Goal: Task Accomplishment & Management: Manage account settings

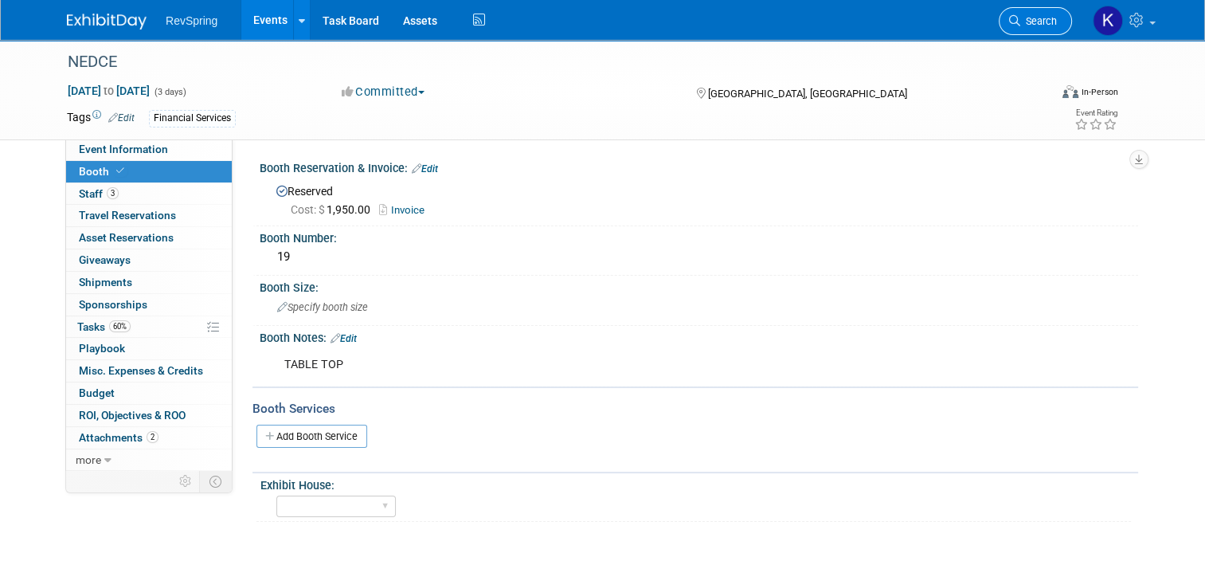
click at [1044, 18] on span "Search" at bounding box center [1038, 21] width 37 height 12
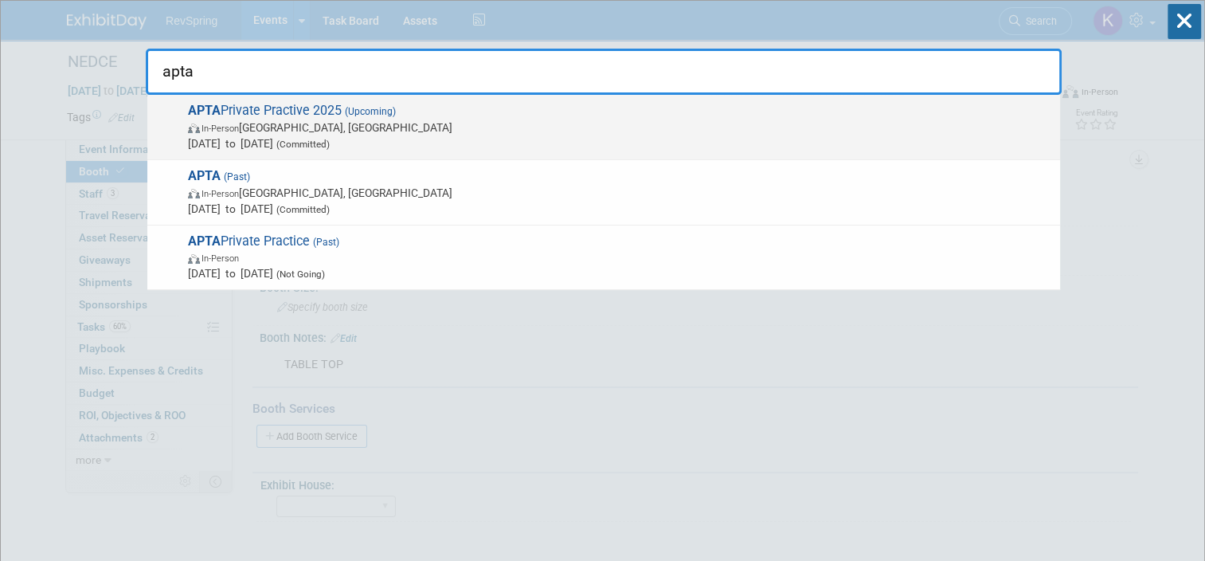
type input "apta"
click at [392, 119] on span "In-Person Orlando, FL" at bounding box center [620, 127] width 864 height 16
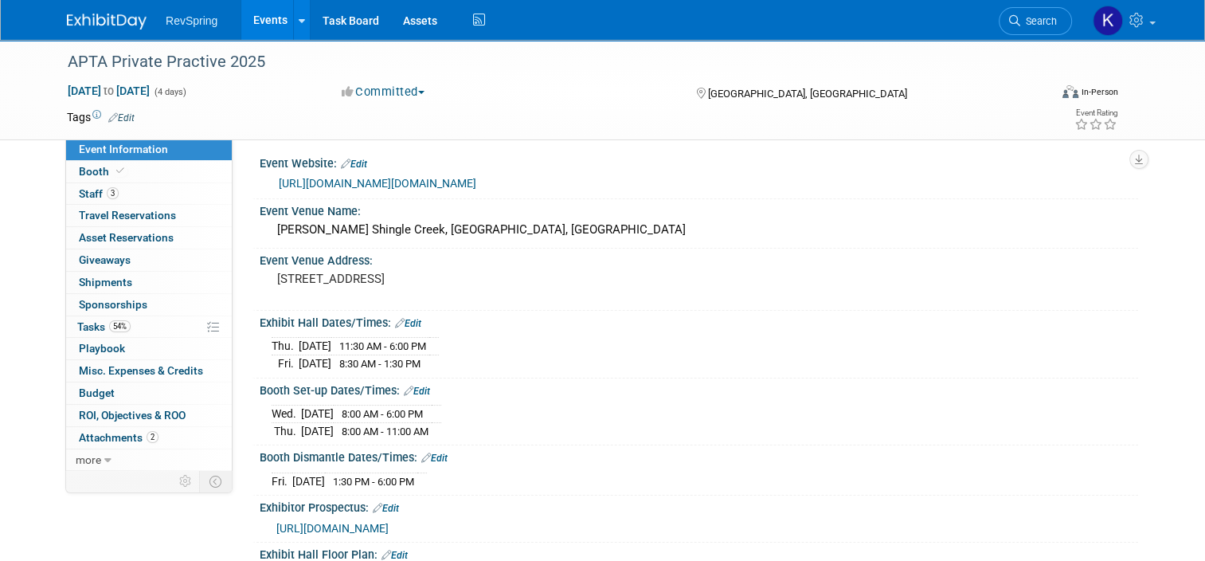
scroll to position [3, 0]
click at [140, 191] on link "3 Staff 3" at bounding box center [149, 194] width 166 height 22
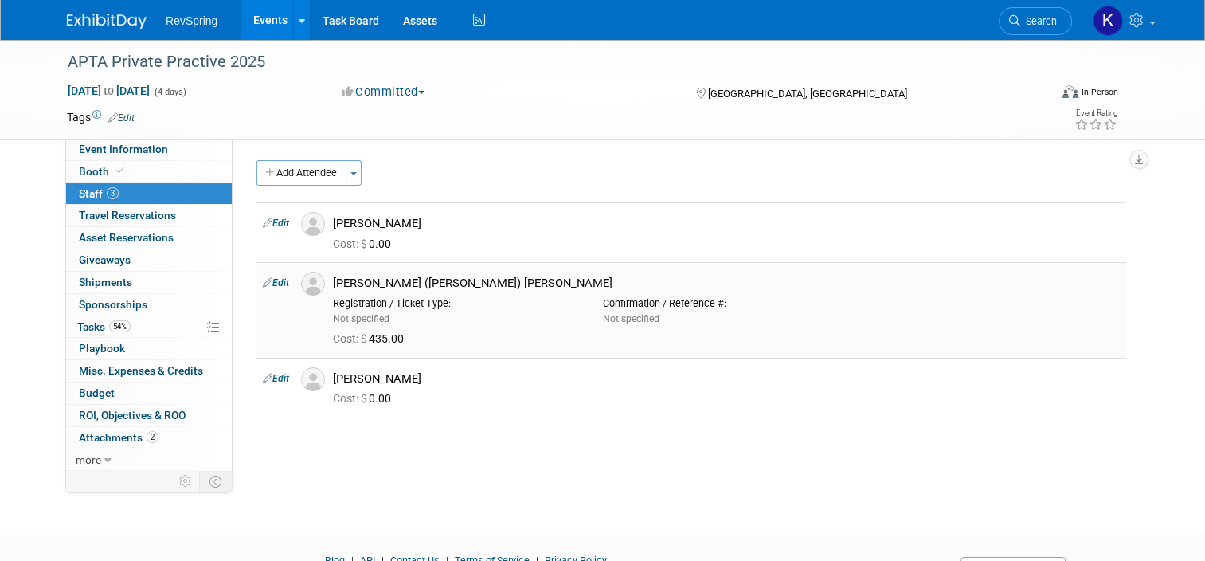
click at [269, 278] on link "Edit" at bounding box center [276, 282] width 26 height 11
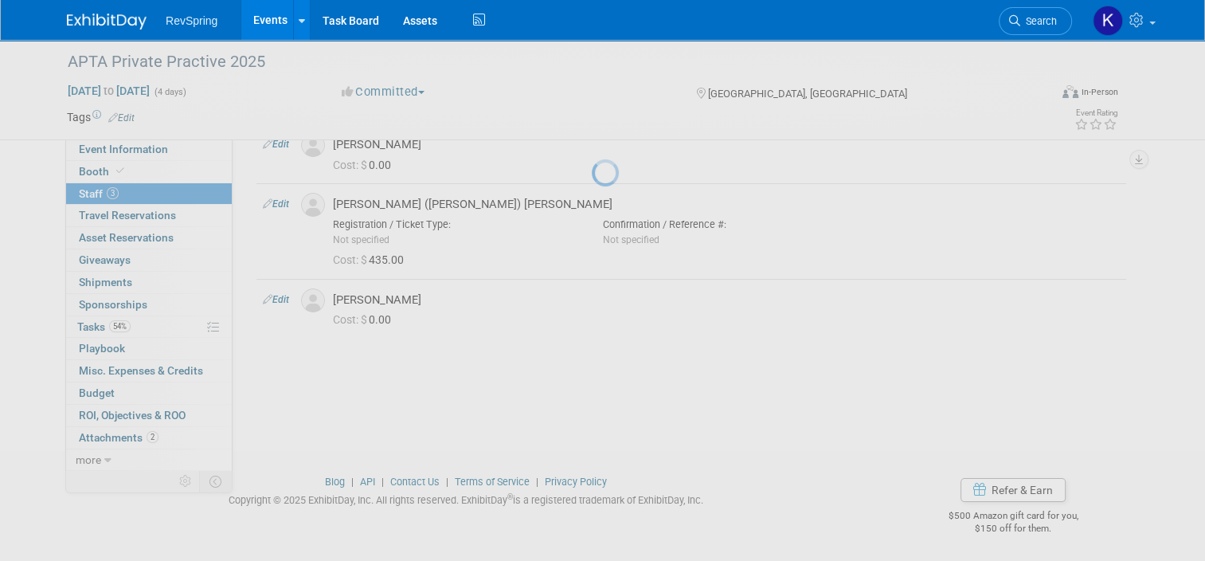
select select "058283b1-42bd-490c-a86b-37535de08a35"
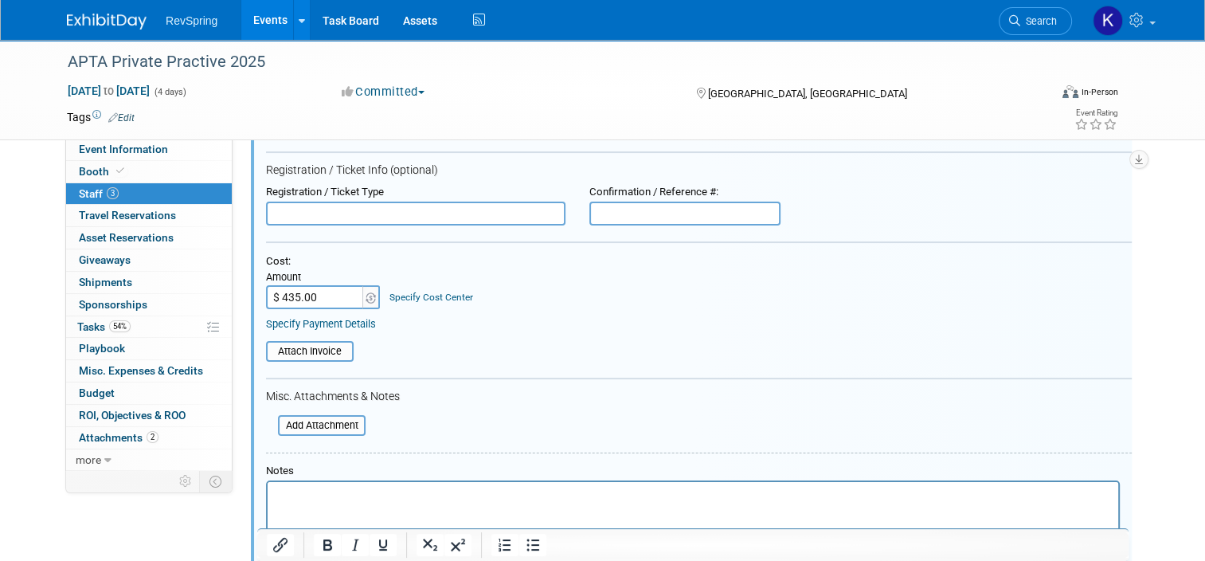
scroll to position [238, 0]
click at [322, 358] on form "Attendee <img src="https://www.exhibitday.com/Images/Unassigned-User-Icon.png" …" at bounding box center [699, 330] width 866 height 589
click at [314, 351] on input "file" at bounding box center [258, 350] width 190 height 18
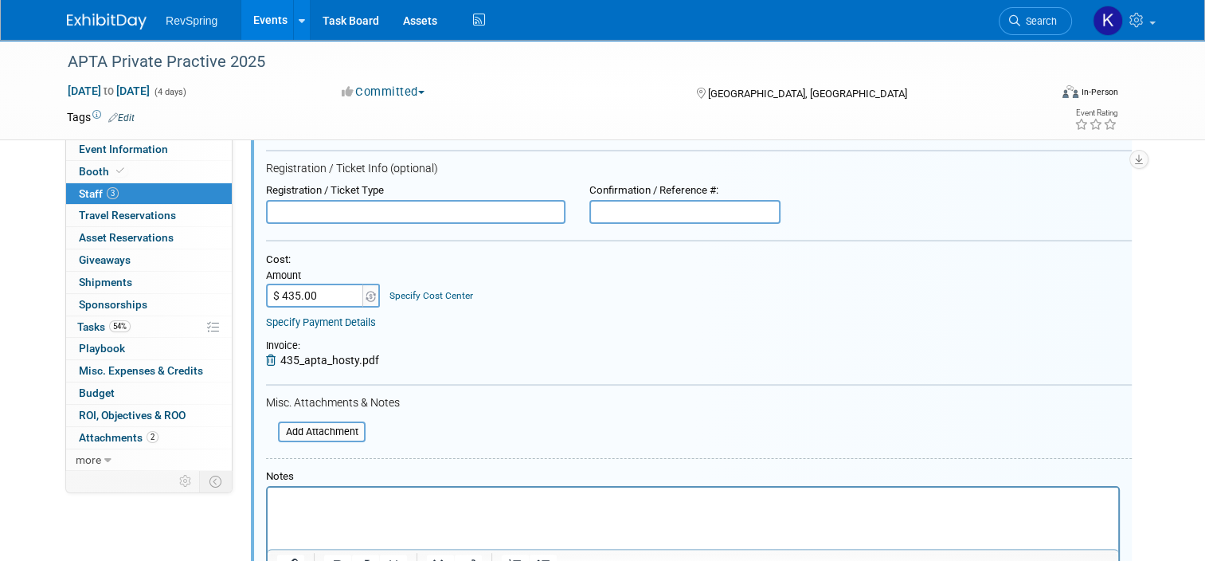
scroll to position [529, 0]
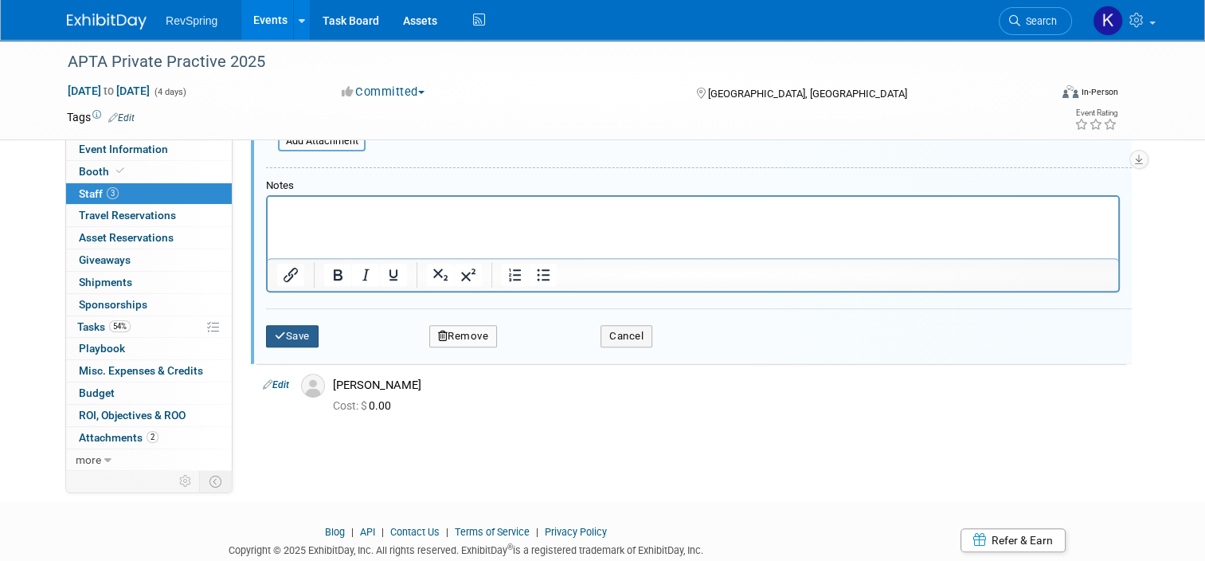
click at [280, 331] on button "Save" at bounding box center [292, 336] width 53 height 22
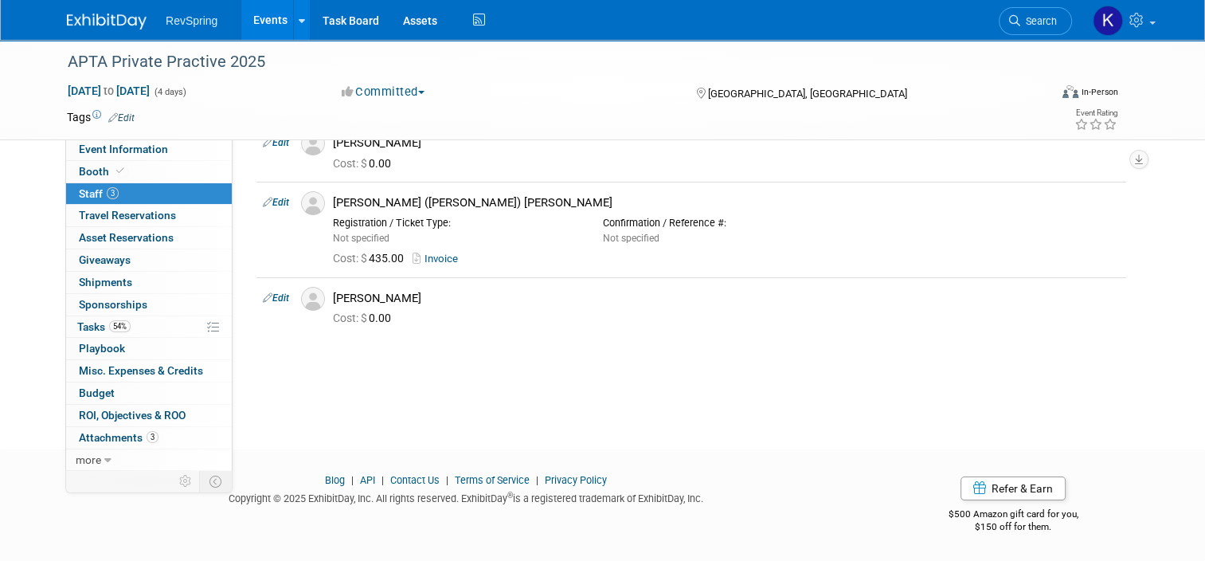
scroll to position [80, 0]
click at [254, 16] on link "Events" at bounding box center [270, 20] width 58 height 40
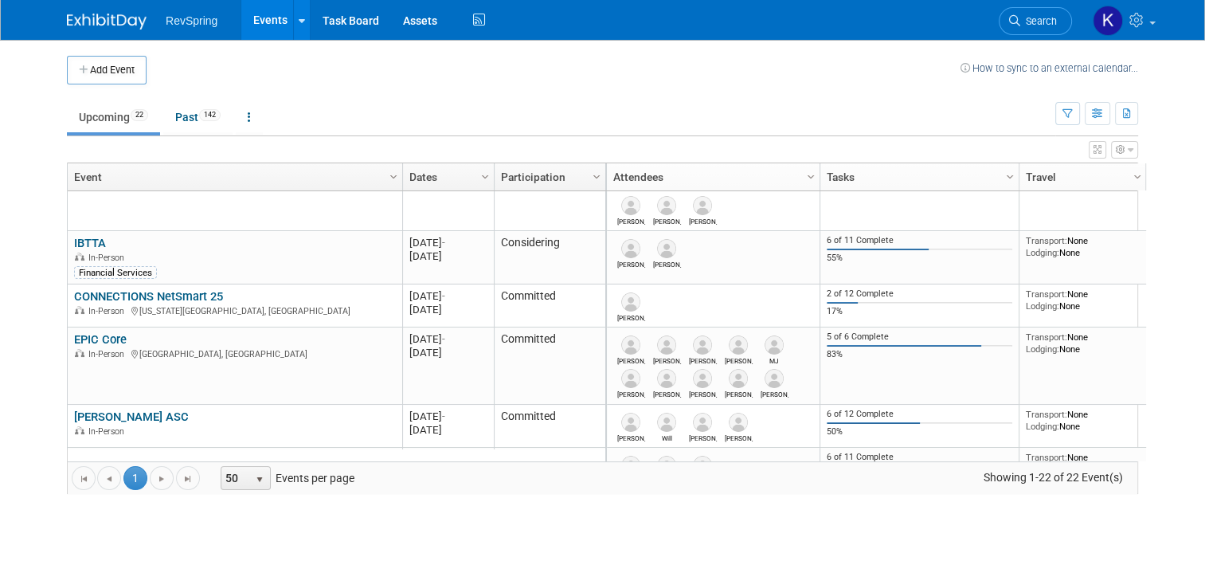
scroll to position [532, 0]
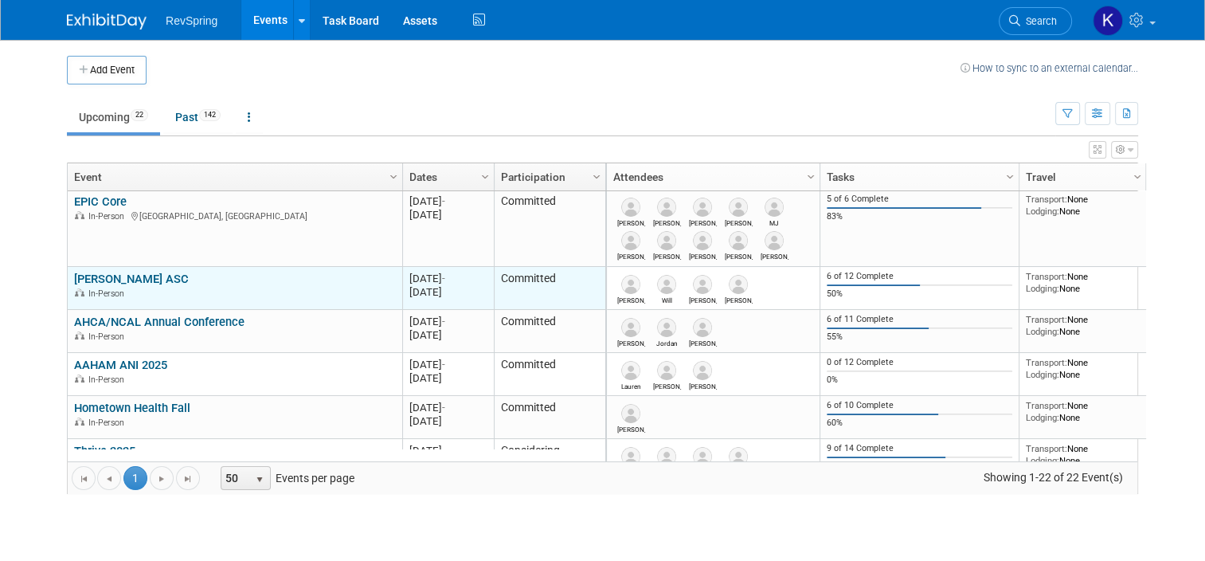
click at [119, 281] on link "[PERSON_NAME] ASC" at bounding box center [131, 279] width 115 height 14
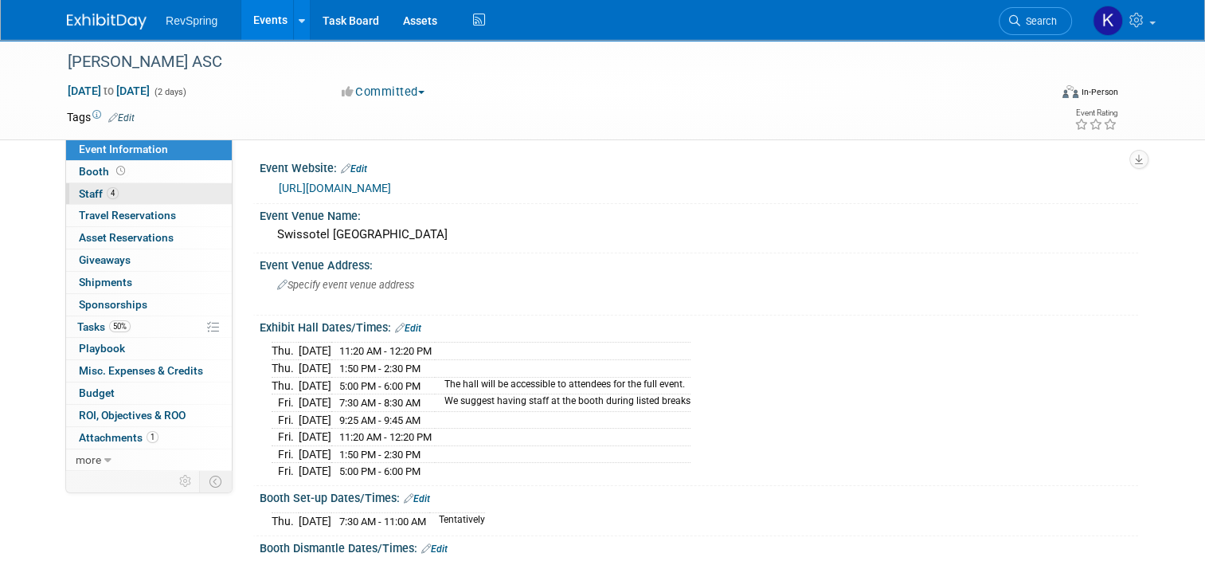
click at [166, 183] on link "4 Staff 4" at bounding box center [149, 194] width 166 height 22
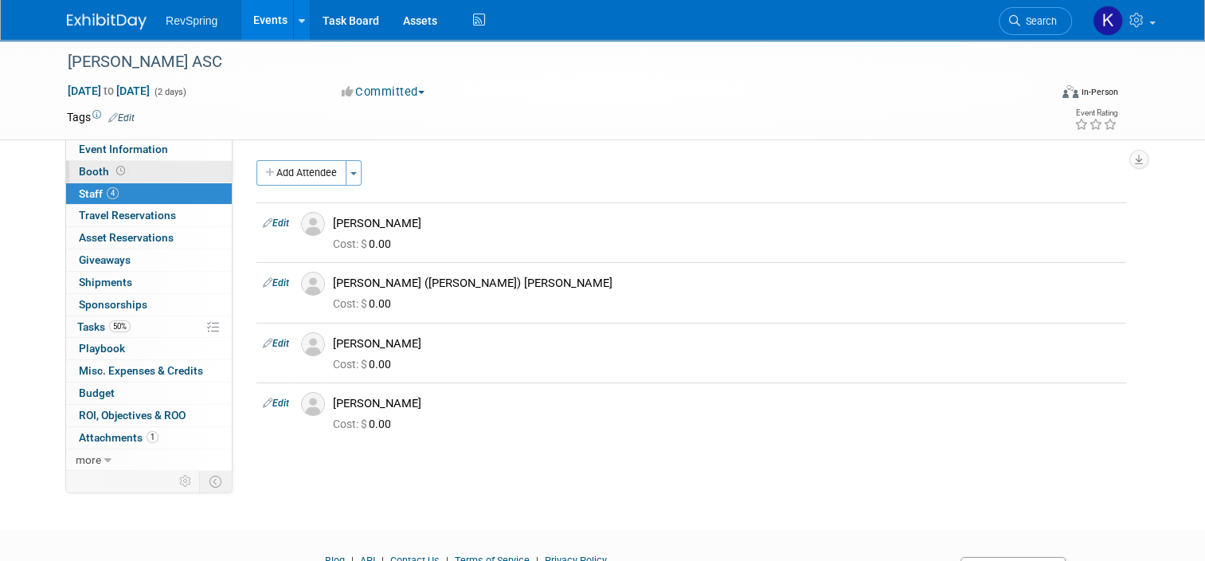
click at [165, 176] on link "Booth" at bounding box center [149, 172] width 166 height 22
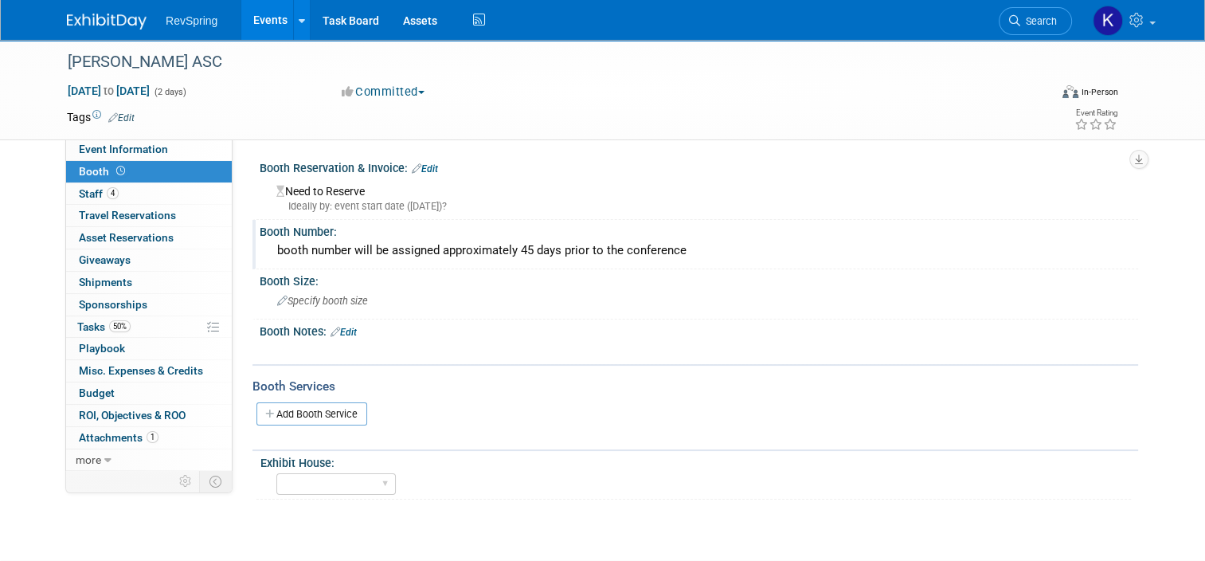
click at [321, 251] on div "booth number will be assigned approximately 45 days prior to the conference" at bounding box center [699, 250] width 855 height 25
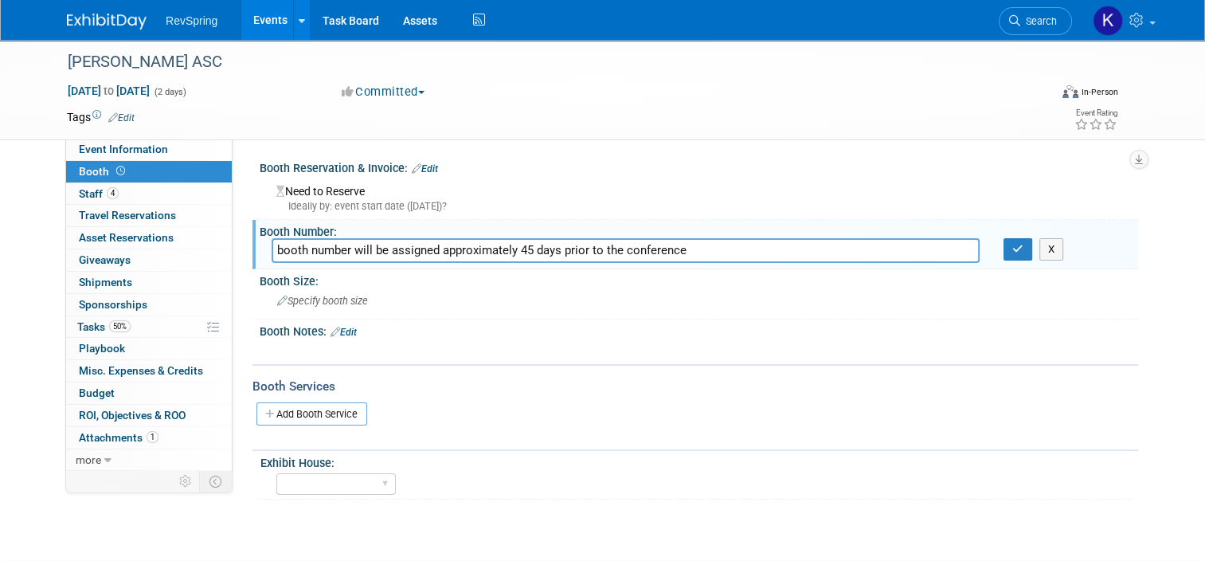
click at [321, 251] on input "booth number will be assigned approximately 45 days prior to the conference" at bounding box center [626, 250] width 708 height 25
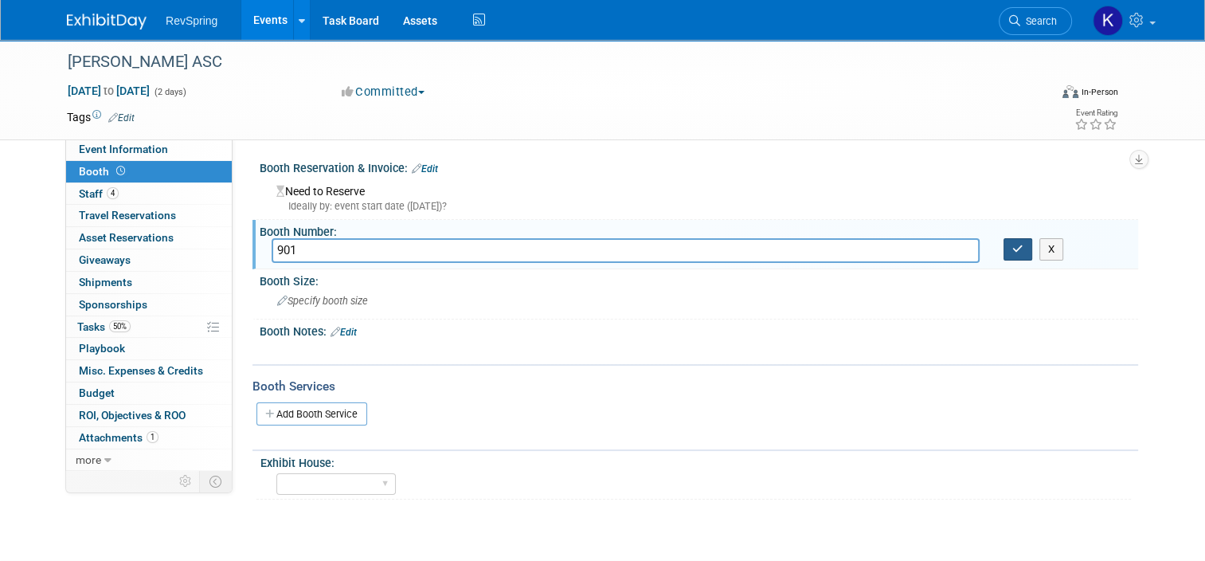
type input "901"
click at [1024, 252] on icon "button" at bounding box center [1017, 249] width 11 height 10
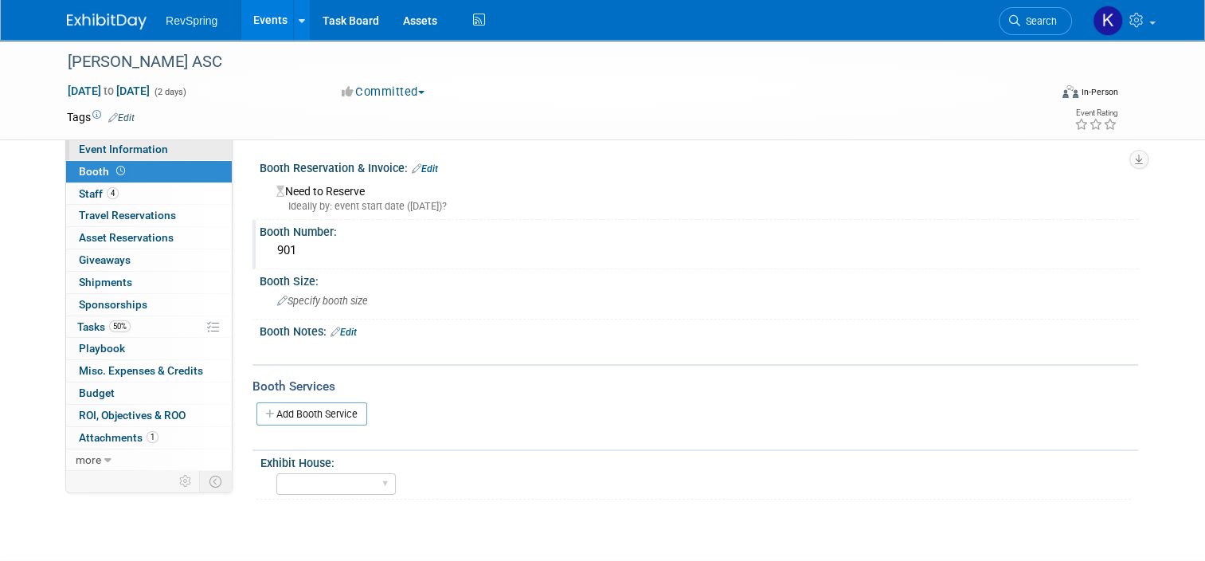
click at [156, 149] on link "Event Information" at bounding box center [149, 150] width 166 height 22
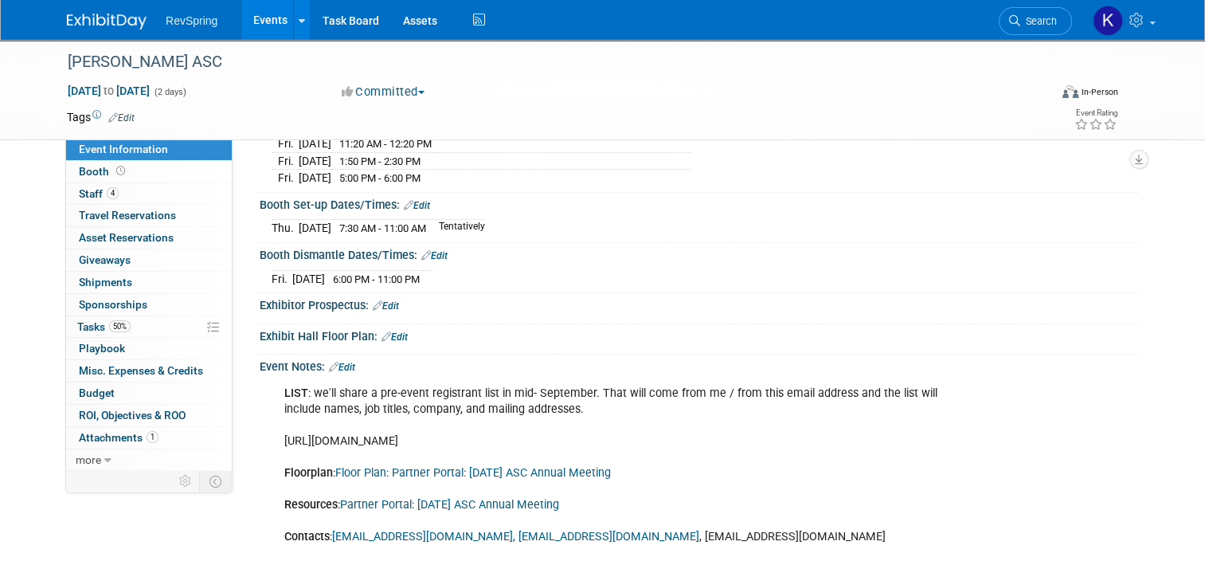
scroll to position [298, 0]
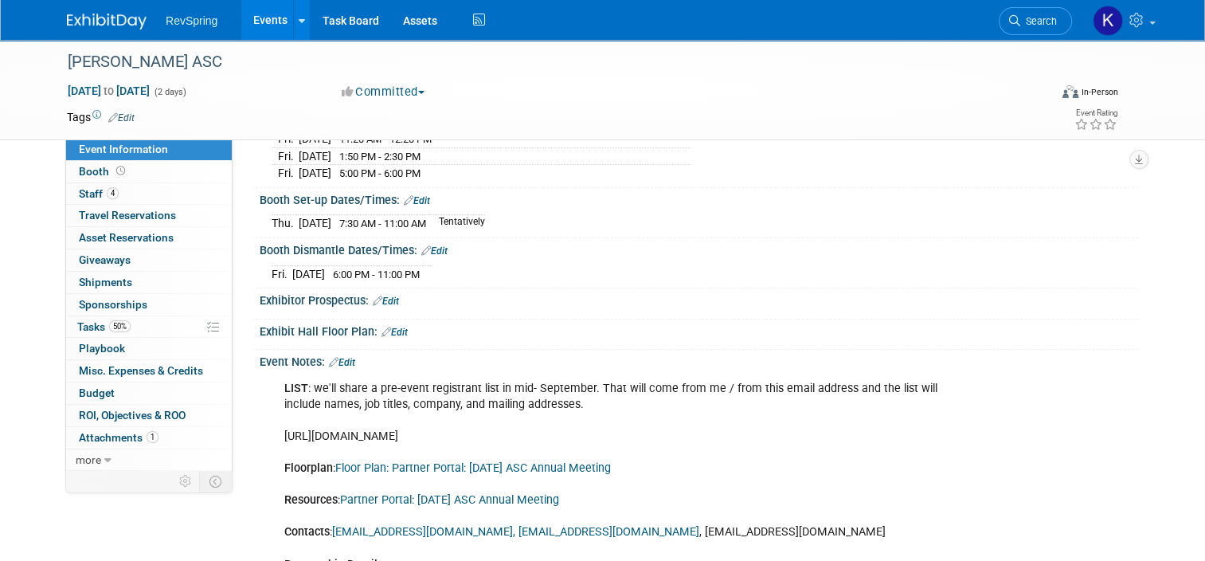
click at [390, 319] on div "Exhibit Hall Floor Plan: Edit" at bounding box center [699, 329] width 879 height 21
click at [398, 327] on link "Edit" at bounding box center [395, 332] width 26 height 11
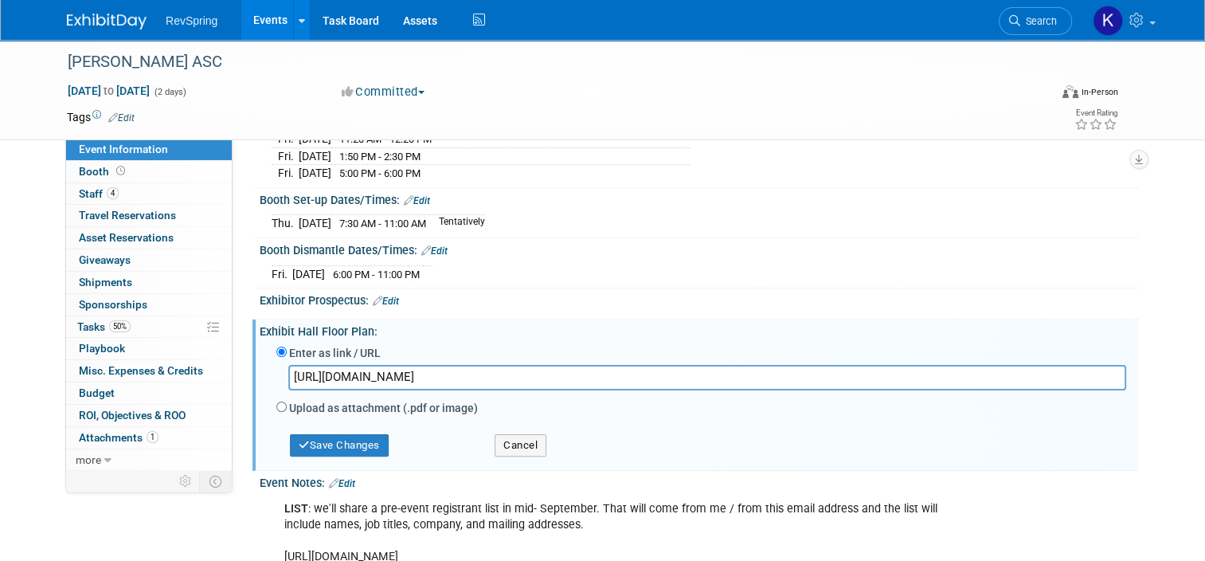
scroll to position [0, 2775]
type input "http://url9501.beckershealthcare.com/ls/click?upn=u001.AUN1VmmL68a46NOWnHi-2Fmu…"
click at [333, 441] on button "Save Changes" at bounding box center [339, 445] width 99 height 22
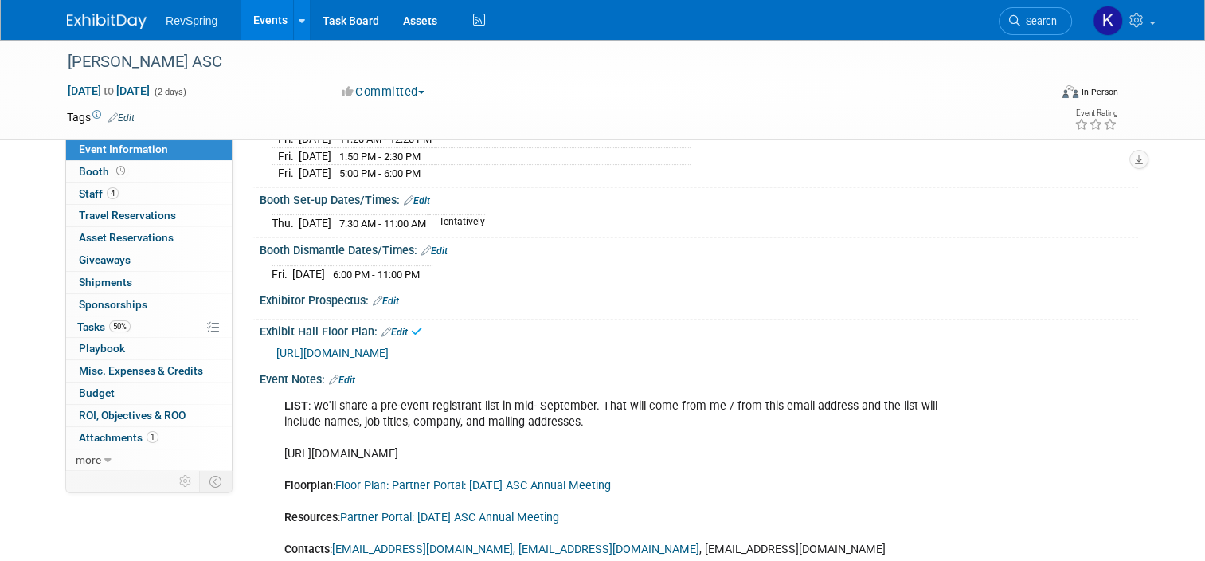
click at [341, 359] on span "http://url9501.beckershealthcare.com/ls/click?upn=u001.AUN1VmmL68a46NOWnHi-2Fmu…" at bounding box center [332, 353] width 112 height 13
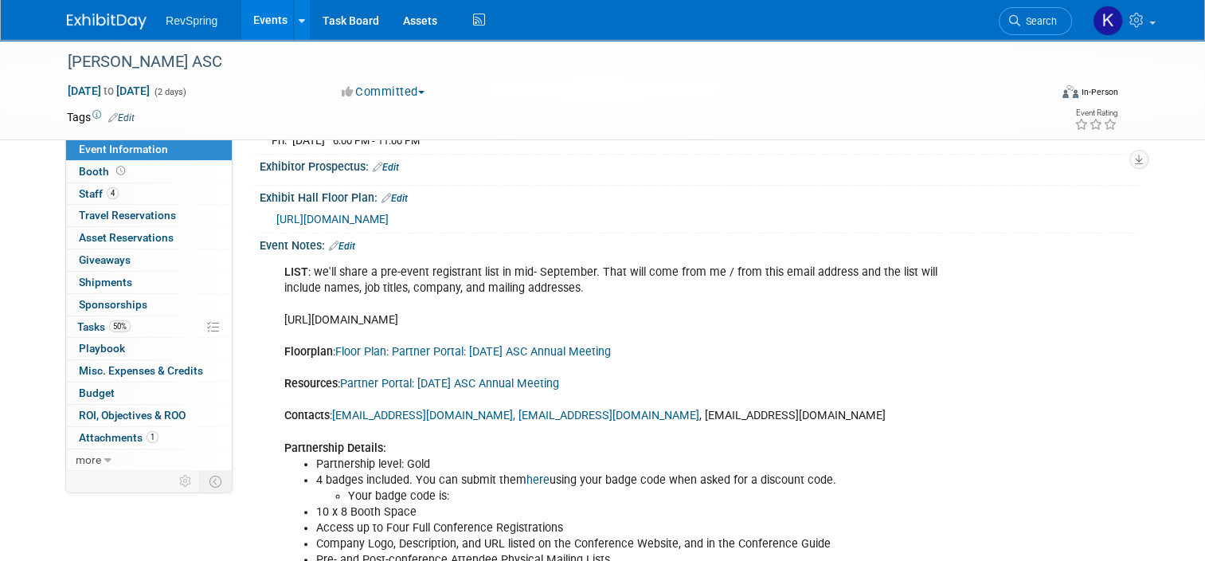
click at [420, 358] on link "Floor Plan: Partner Portal: 2025 Oct ASC Annual Meeting" at bounding box center [473, 352] width 276 height 14
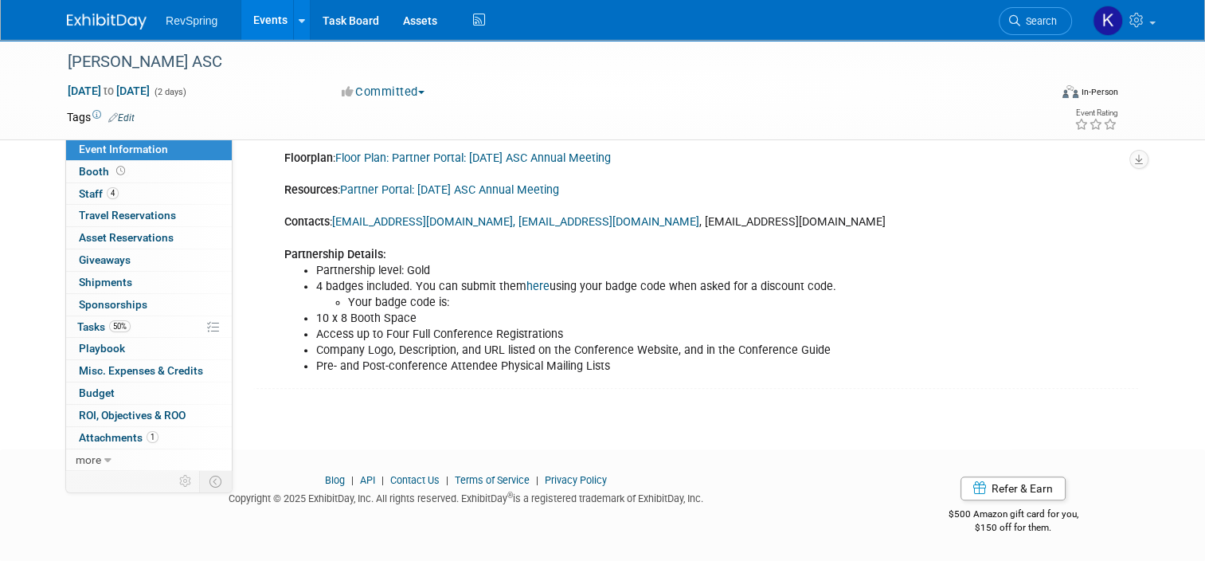
scroll to position [503, 0]
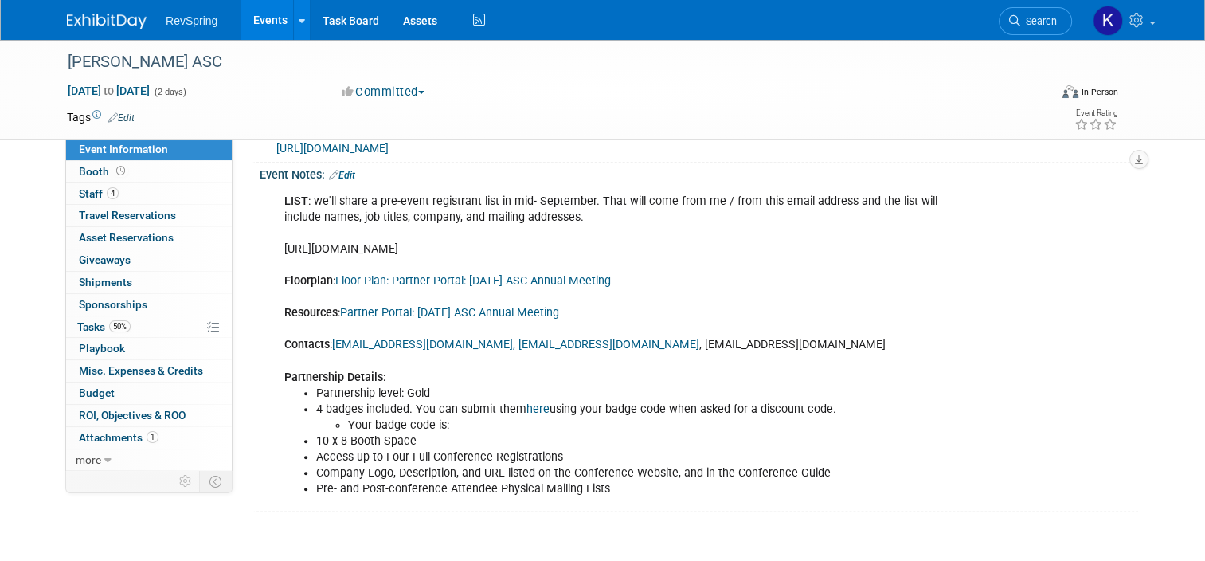
click at [337, 181] on link "Edit" at bounding box center [342, 175] width 26 height 11
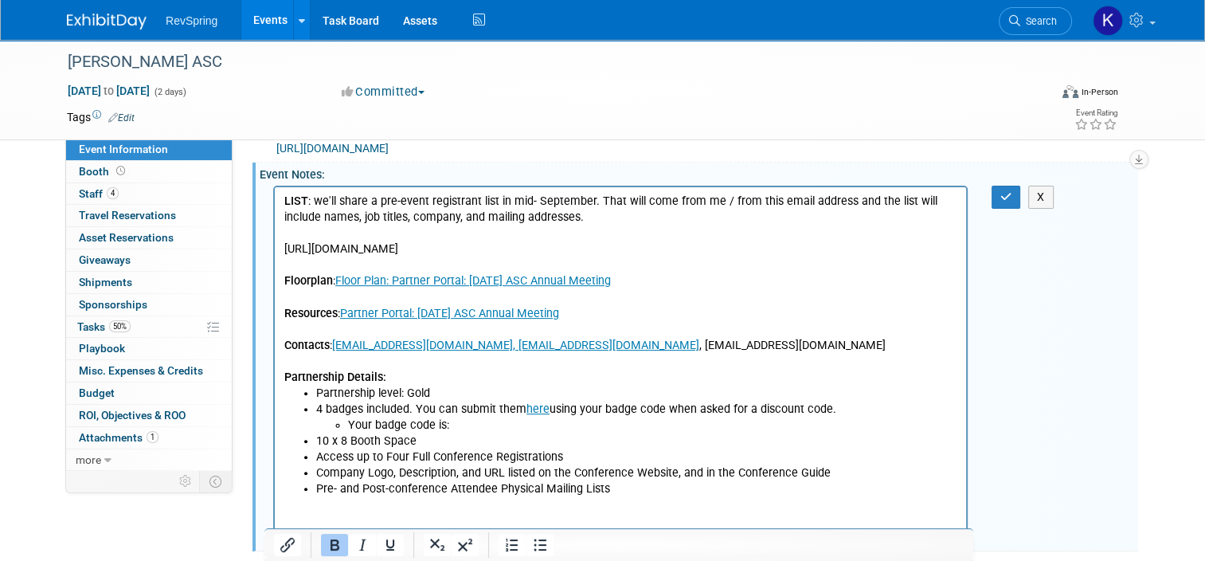
scroll to position [0, 0]
click at [609, 312] on p "LIST : we'll share a pre-event registrant list in mid- September. That will com…" at bounding box center [620, 289] width 673 height 192
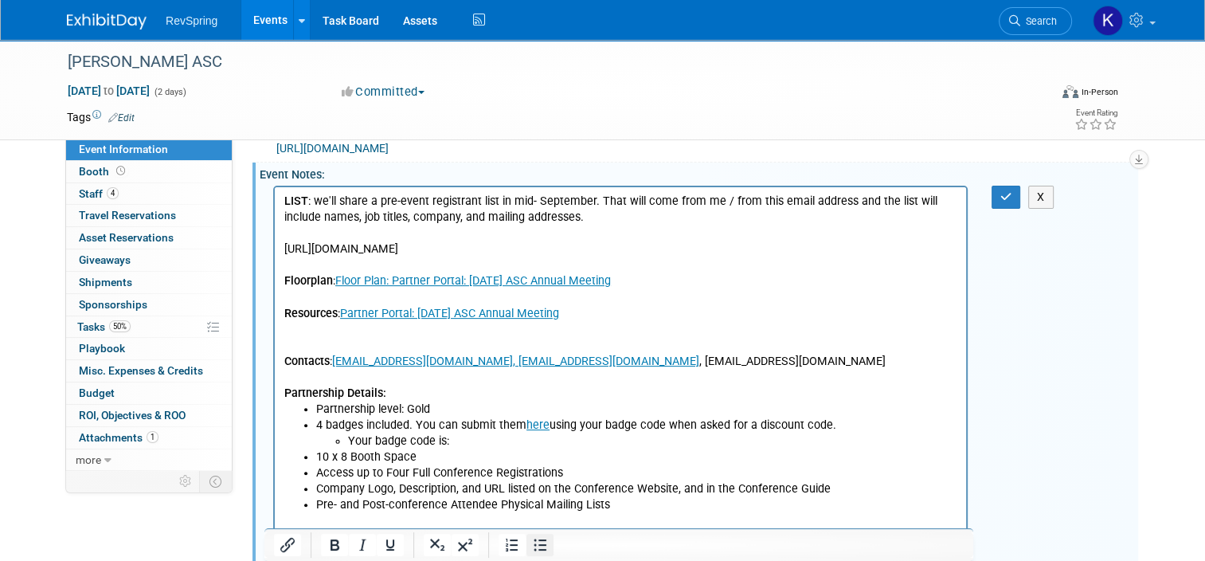
click at [538, 539] on icon "Bullet list" at bounding box center [540, 544] width 19 height 19
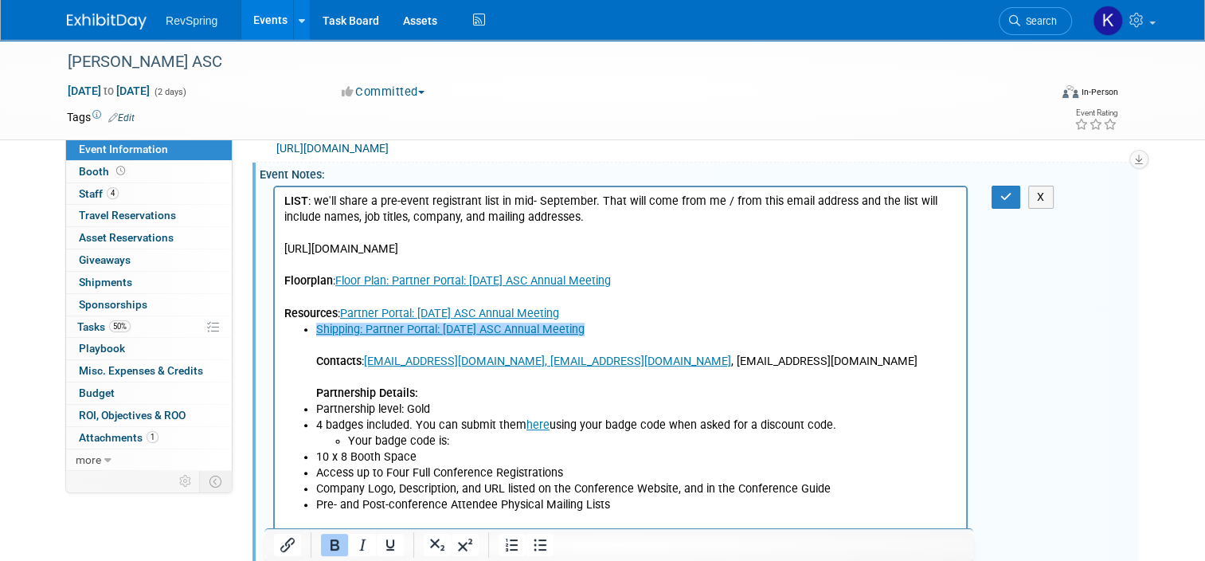
click at [610, 330] on li "Shipping: Partner Portal: 2025 Oct ASC Annual Meeting﻿ Contacts : EventPartners…" at bounding box center [636, 361] width 641 height 80
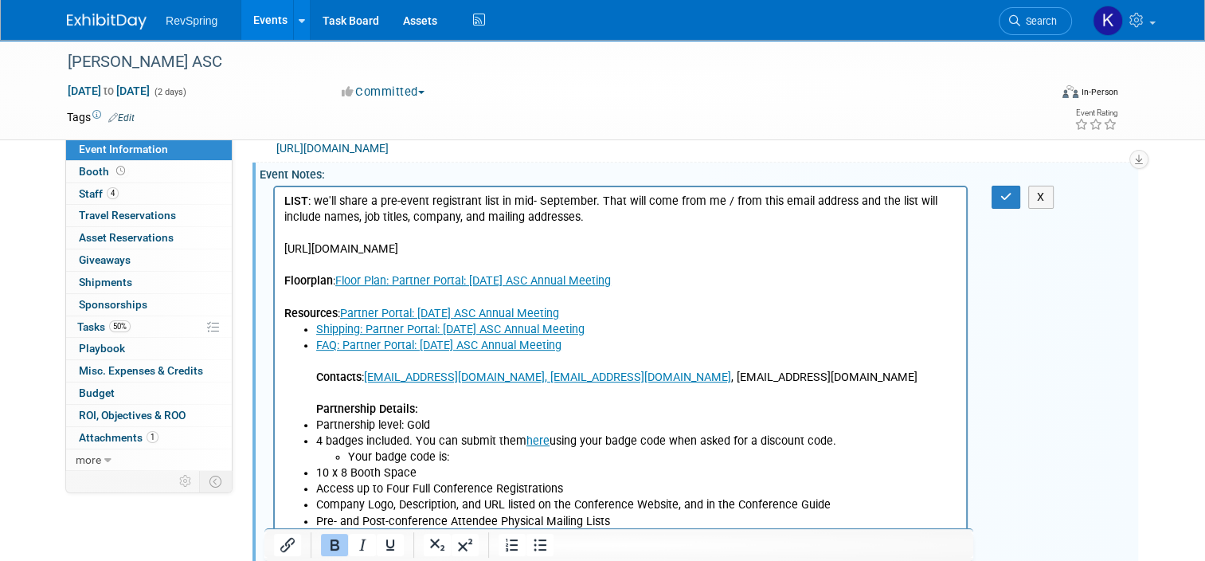
click at [604, 339] on li "FAQ: Partner Portal: 2025 Oct ASC Annual Meeting Contacts : EventPartners@becke…" at bounding box center [636, 377] width 641 height 80
click at [542, 546] on icon "Bullet list" at bounding box center [540, 544] width 19 height 19
click at [1003, 209] on button "button" at bounding box center [1006, 197] width 29 height 23
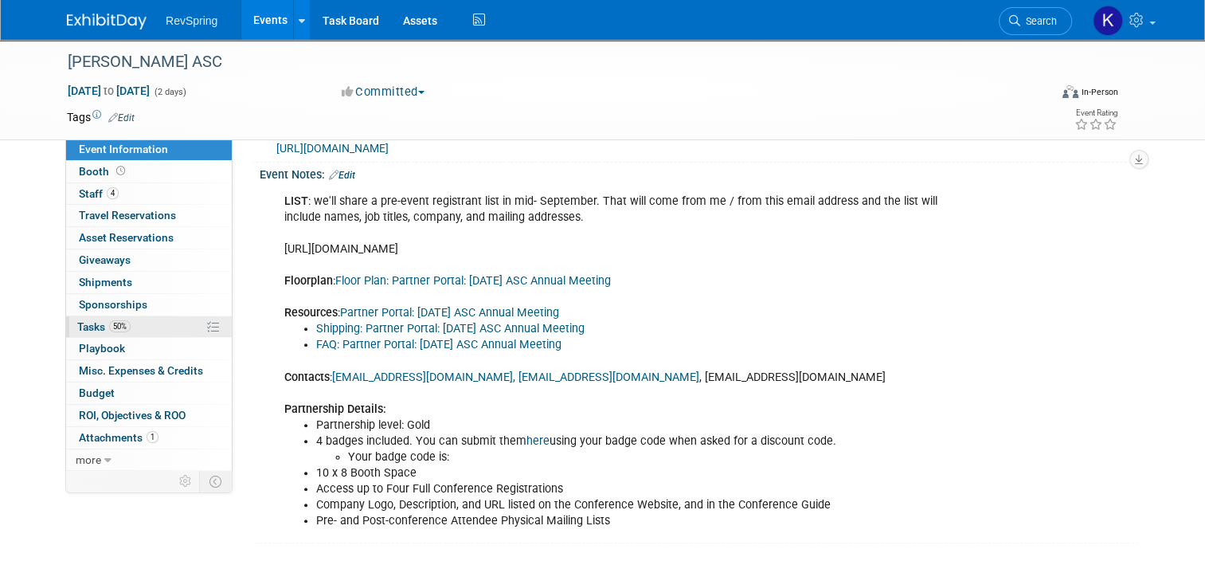
click at [150, 331] on link "50% Tasks 50%" at bounding box center [149, 327] width 166 height 22
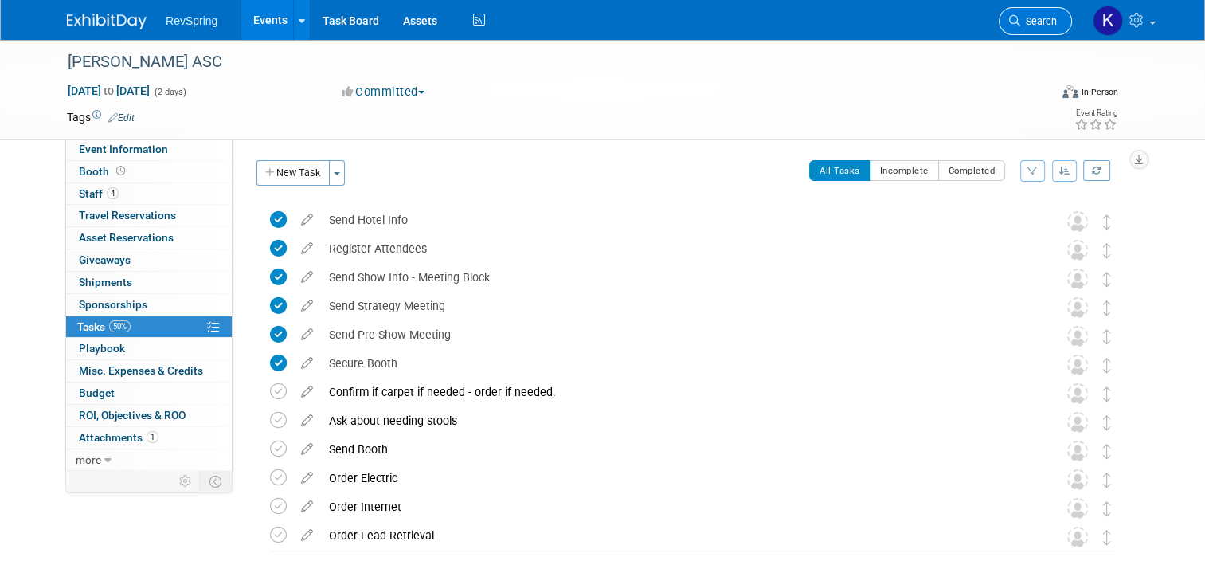
click at [1032, 17] on span "Search" at bounding box center [1038, 21] width 37 height 12
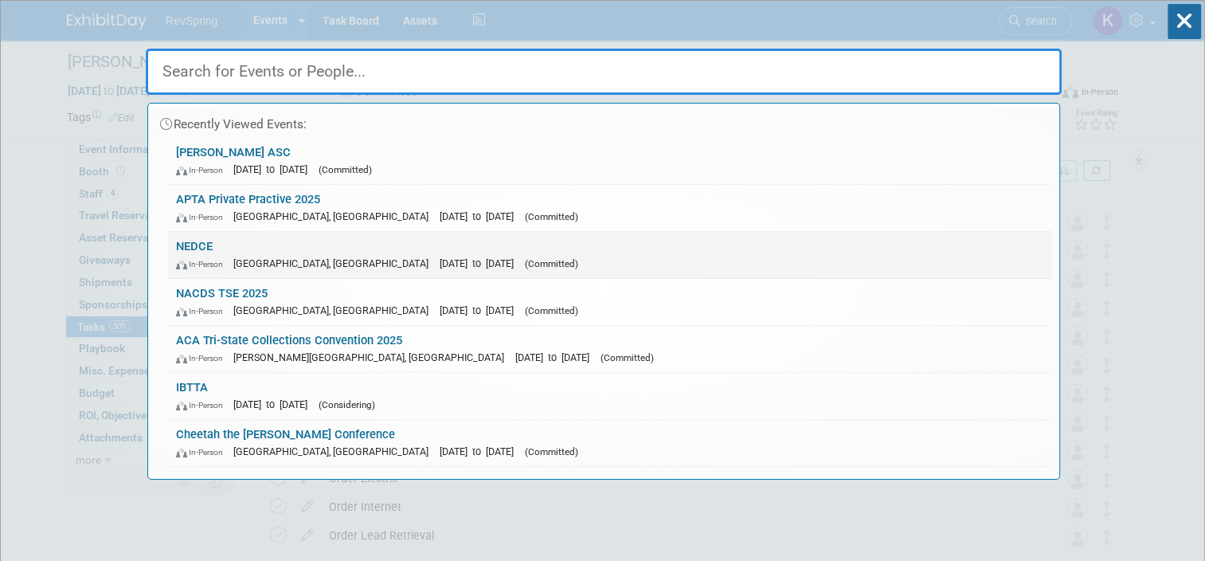
click at [570, 241] on link "NEDCE In-Person Atlantic City, NJ Sep 7, 2025 to Sep 9, 2025 (Committed)" at bounding box center [609, 255] width 883 height 46
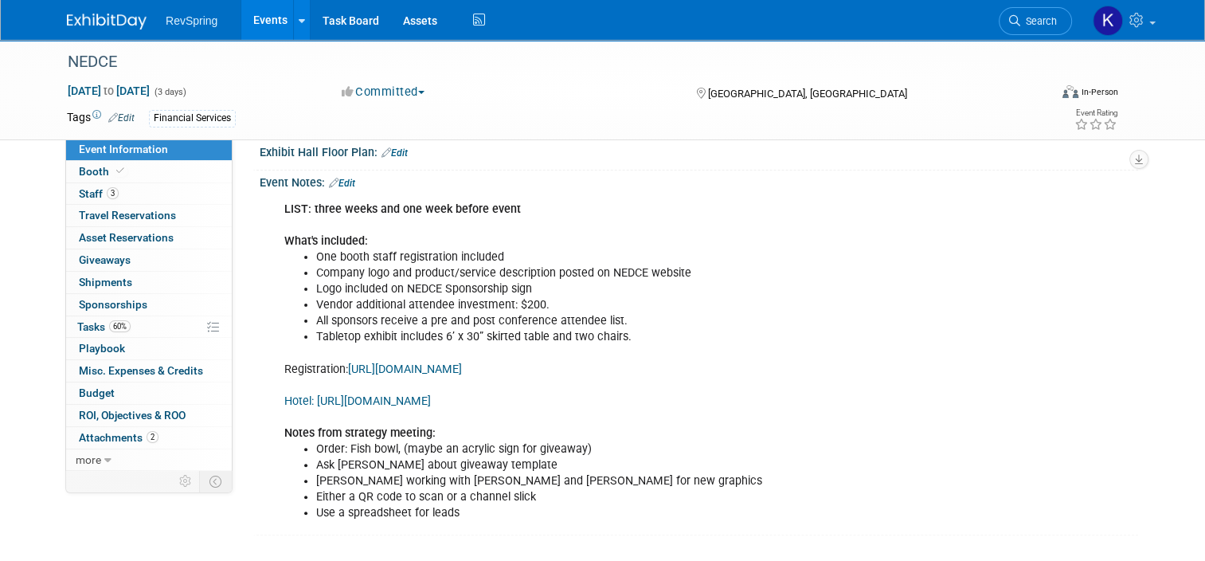
scroll to position [385, 0]
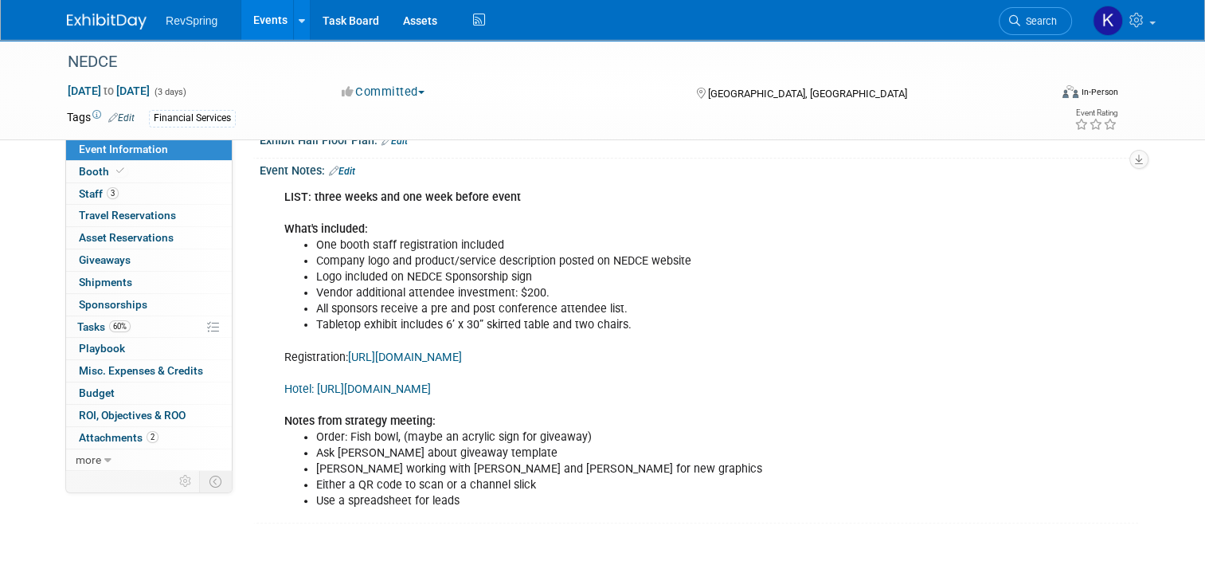
click at [341, 170] on link "Edit" at bounding box center [342, 171] width 26 height 11
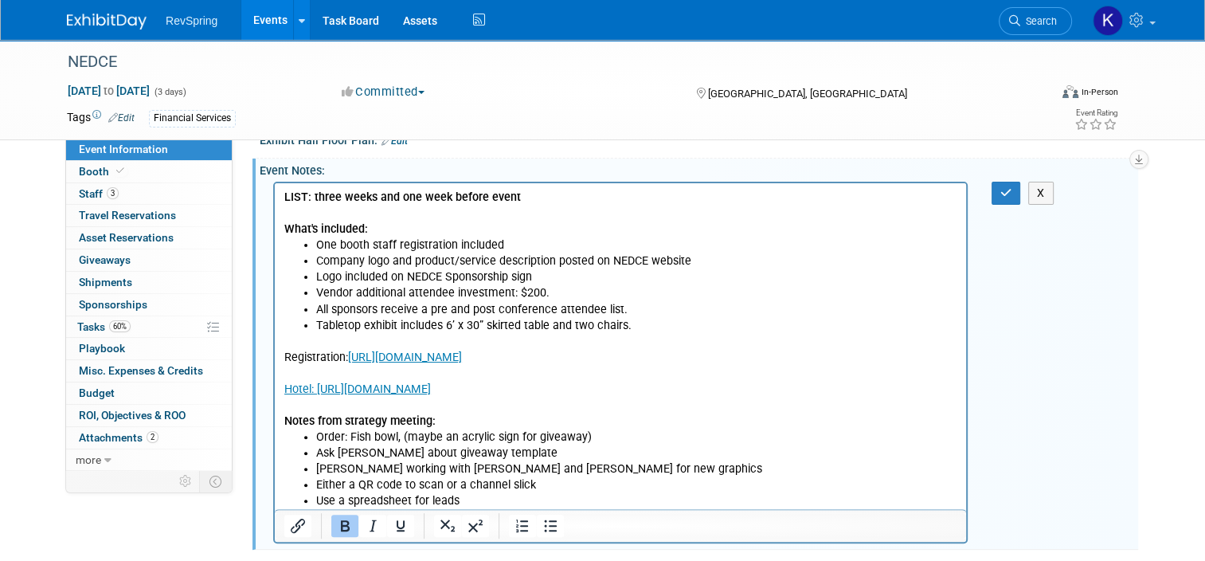
scroll to position [480, 0]
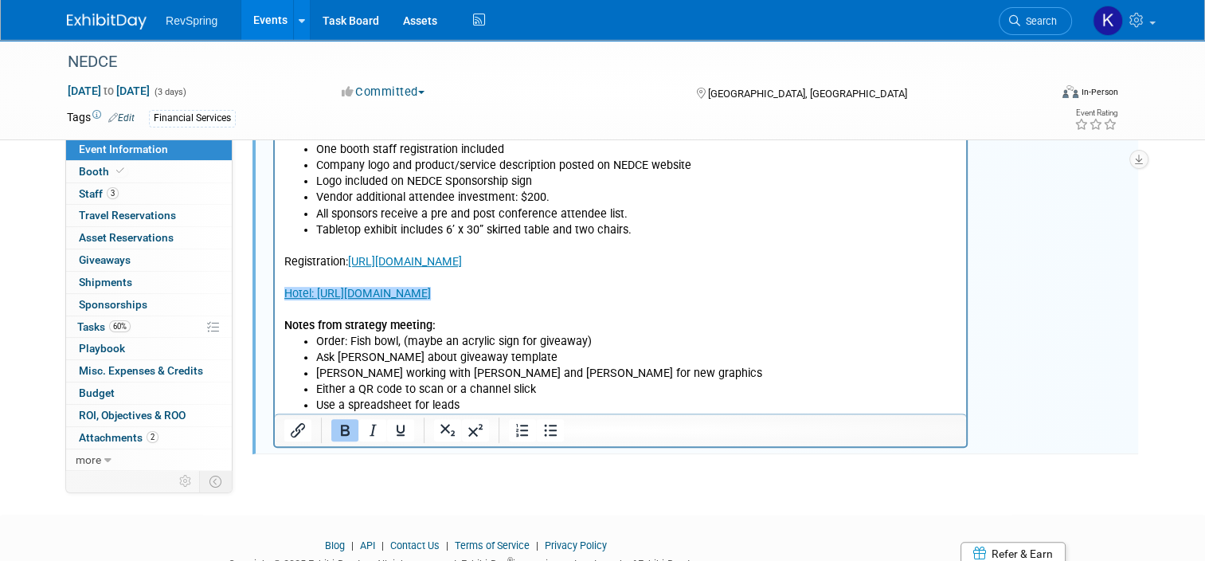
click at [735, 297] on p "Registration: [URL][DOMAIN_NAME] Hotel: [URL][DOMAIN_NAME]﻿ Notes from strategy…" at bounding box center [620, 285] width 673 height 96
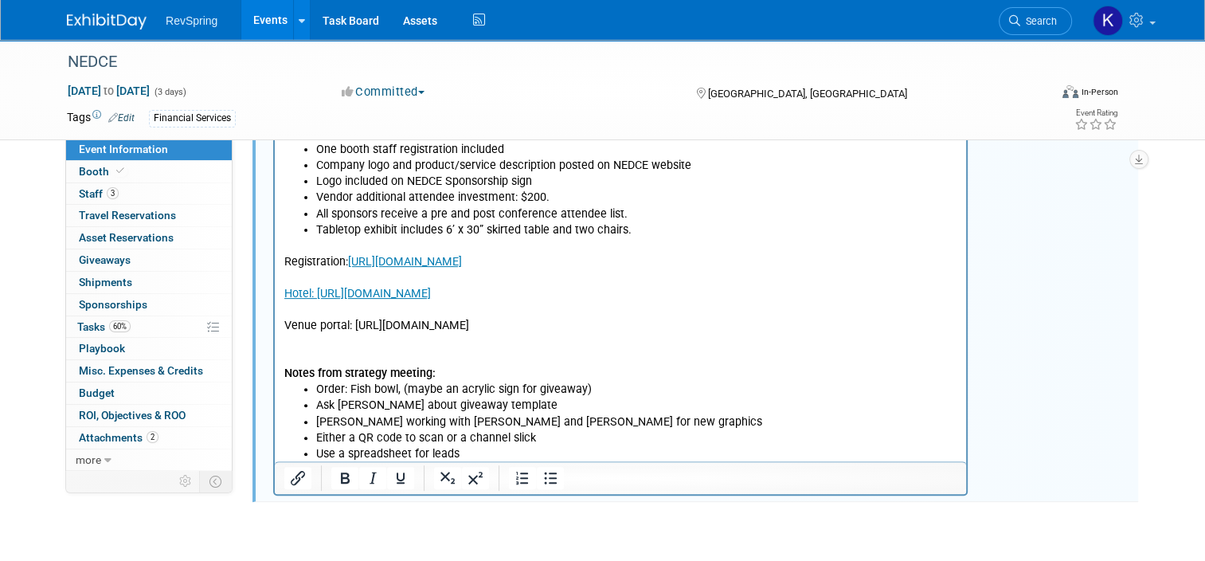
drag, startPoint x: 713, startPoint y: 323, endPoint x: 355, endPoint y: 328, distance: 357.7
click at [355, 328] on p "Venue portal: [URL][DOMAIN_NAME]" at bounding box center [620, 325] width 673 height 16
click at [291, 472] on icon "Insert/edit link" at bounding box center [298, 478] width 14 height 14
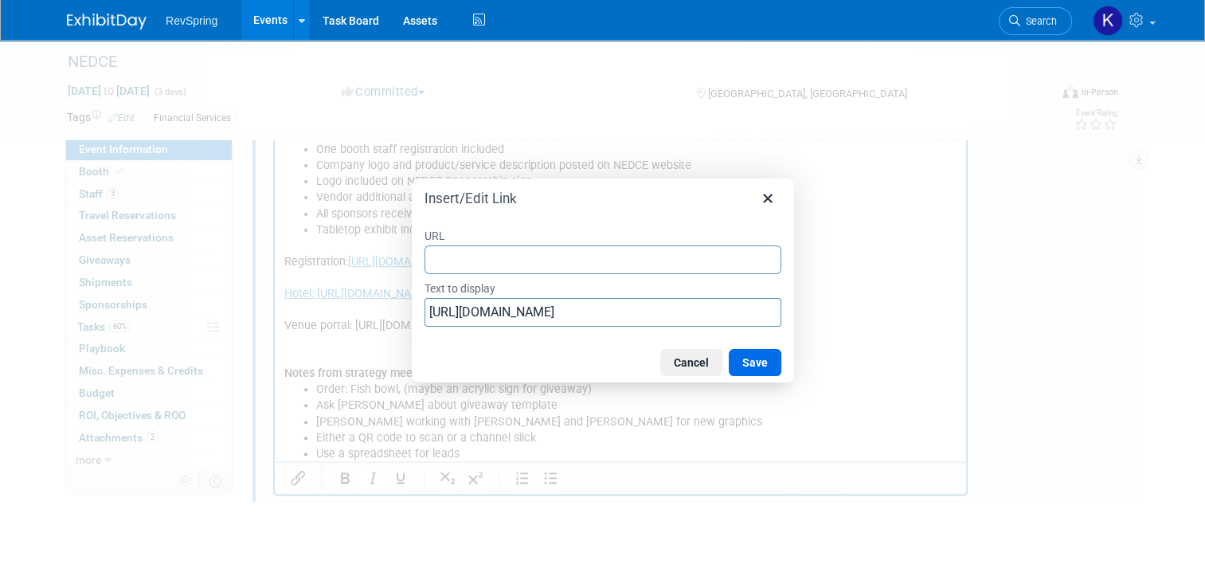
type input "[URL][DOMAIN_NAME]"
click at [759, 354] on button "Save" at bounding box center [755, 362] width 53 height 27
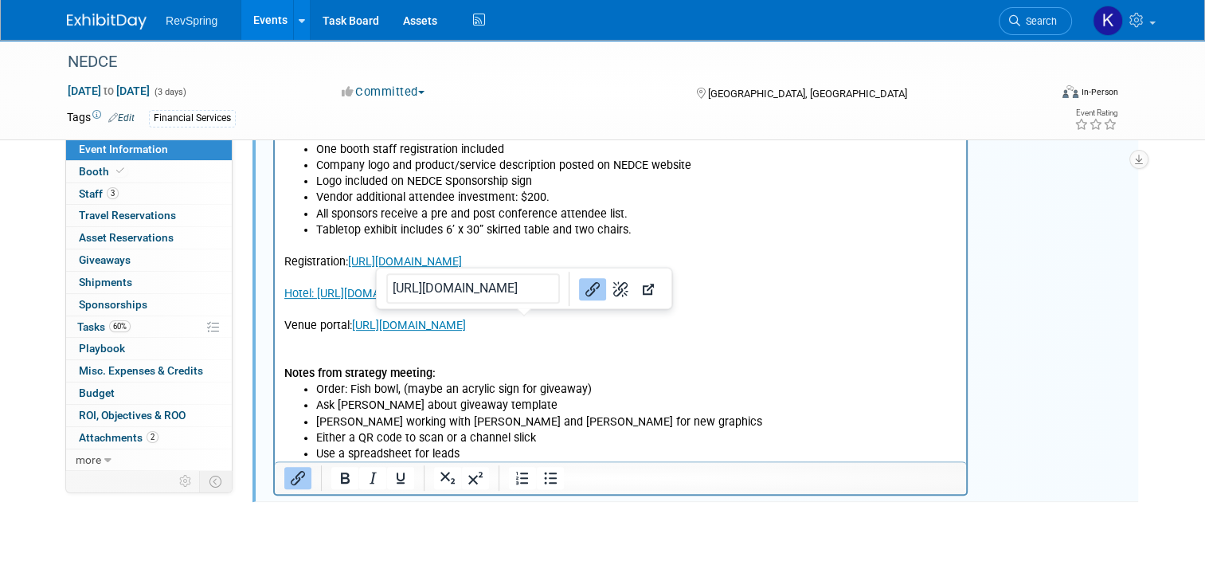
click at [724, 379] on p "Notes from strategy meeting:" at bounding box center [620, 357] width 673 height 48
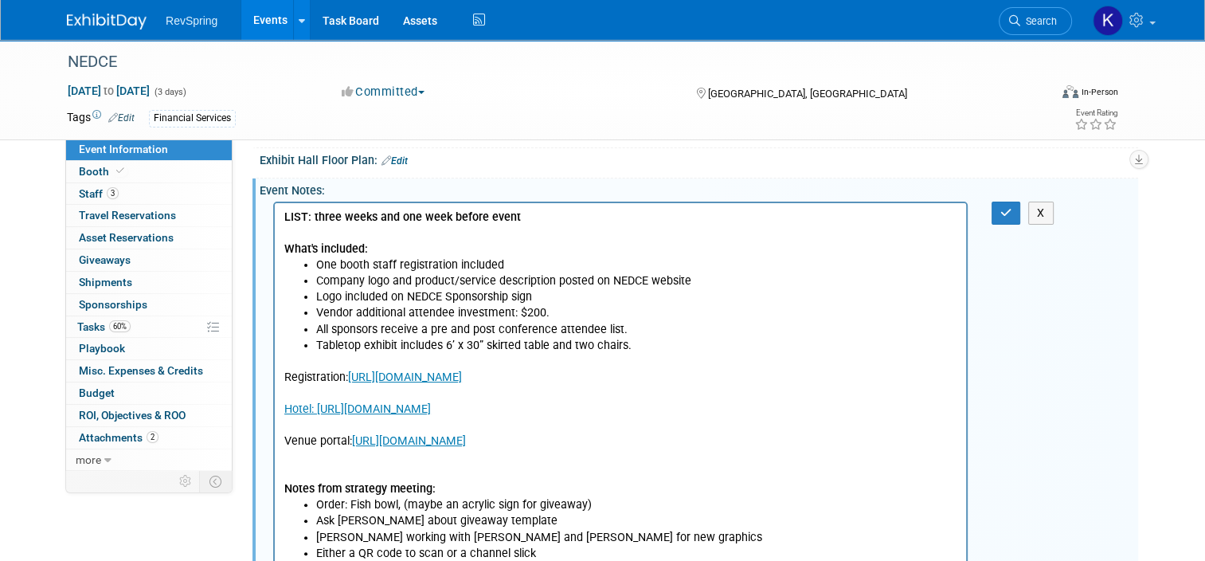
scroll to position [363, 0]
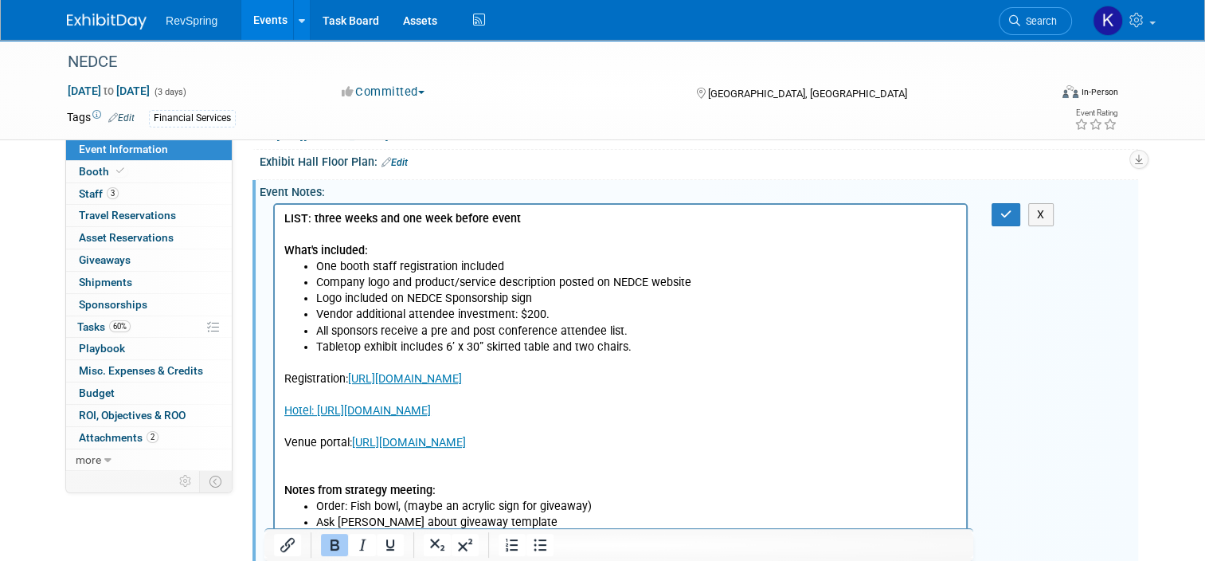
click at [303, 382] on p "Registration: [URL][DOMAIN_NAME] Hotel: [URL][DOMAIN_NAME]" at bounding box center [620, 386] width 673 height 64
drag, startPoint x: 349, startPoint y: 441, endPoint x: 280, endPoint y: 439, distance: 69.3
click at [280, 439] on html "LIST: three weeks and one week before event What's included: One booth staff re…" at bounding box center [620, 391] width 691 height 374
click at [1007, 210] on icon "button" at bounding box center [1007, 214] width 12 height 11
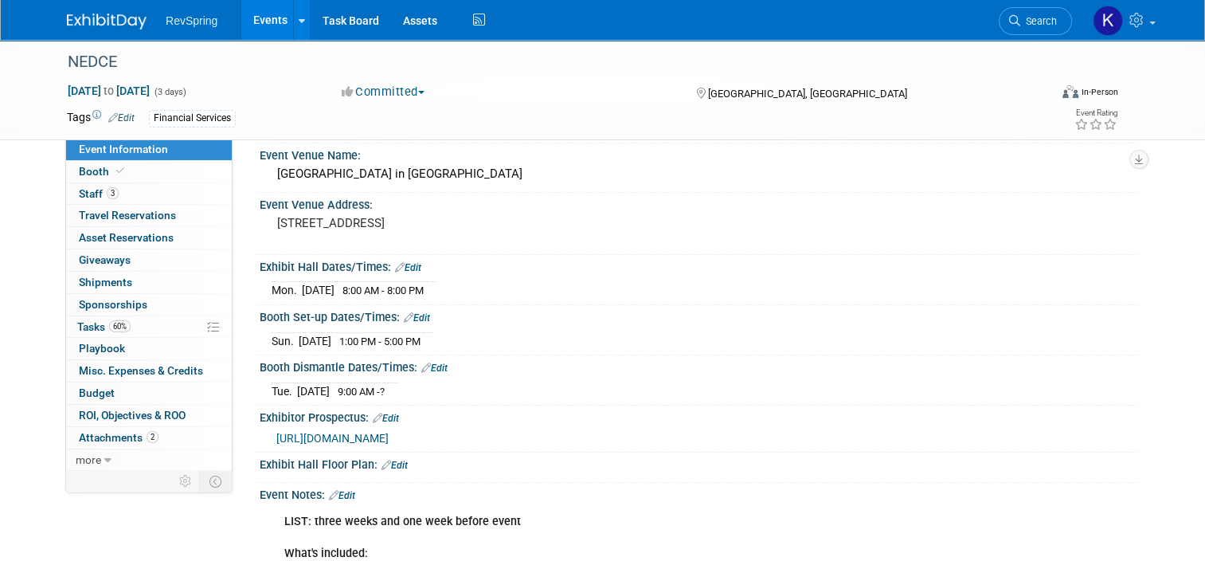
scroll to position [0, 0]
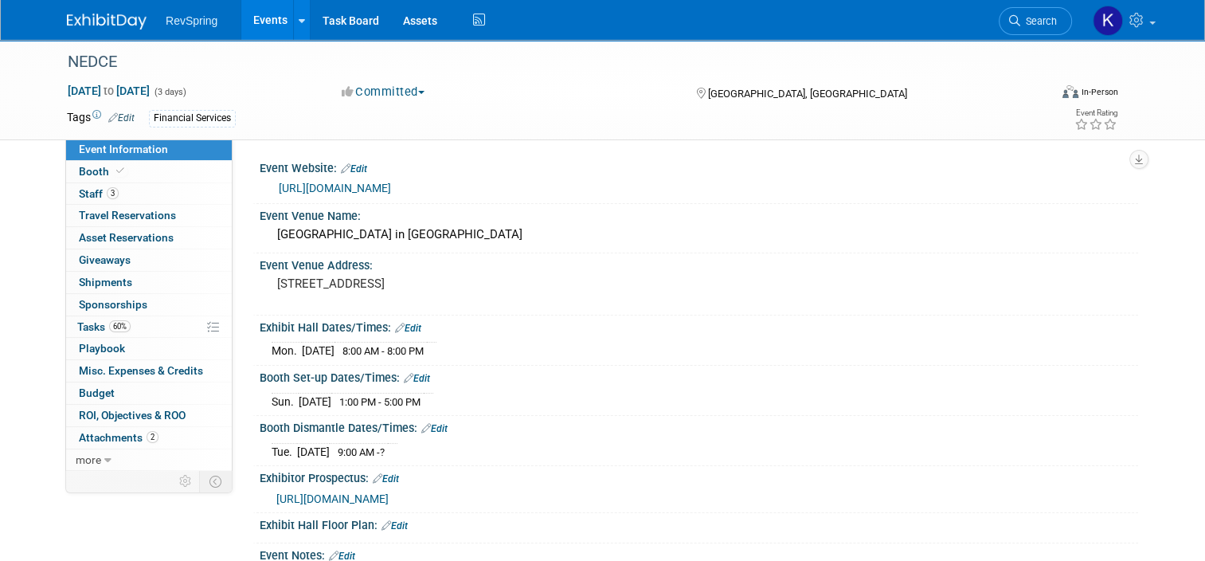
click at [409, 331] on link "Edit" at bounding box center [408, 328] width 26 height 11
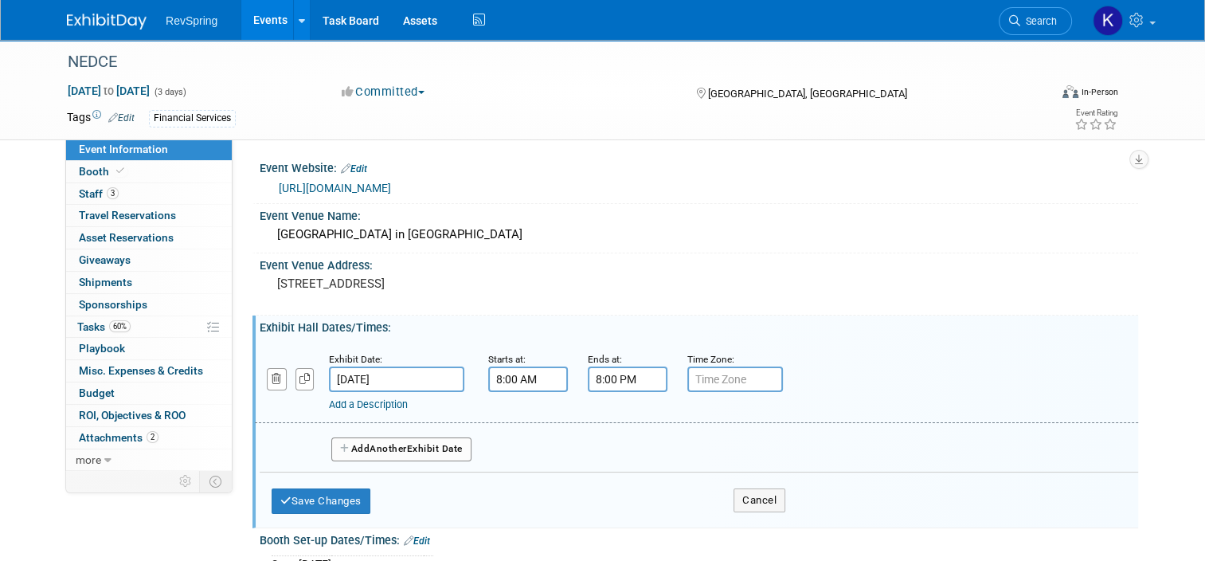
click at [370, 444] on span "Another" at bounding box center [388, 448] width 37 height 11
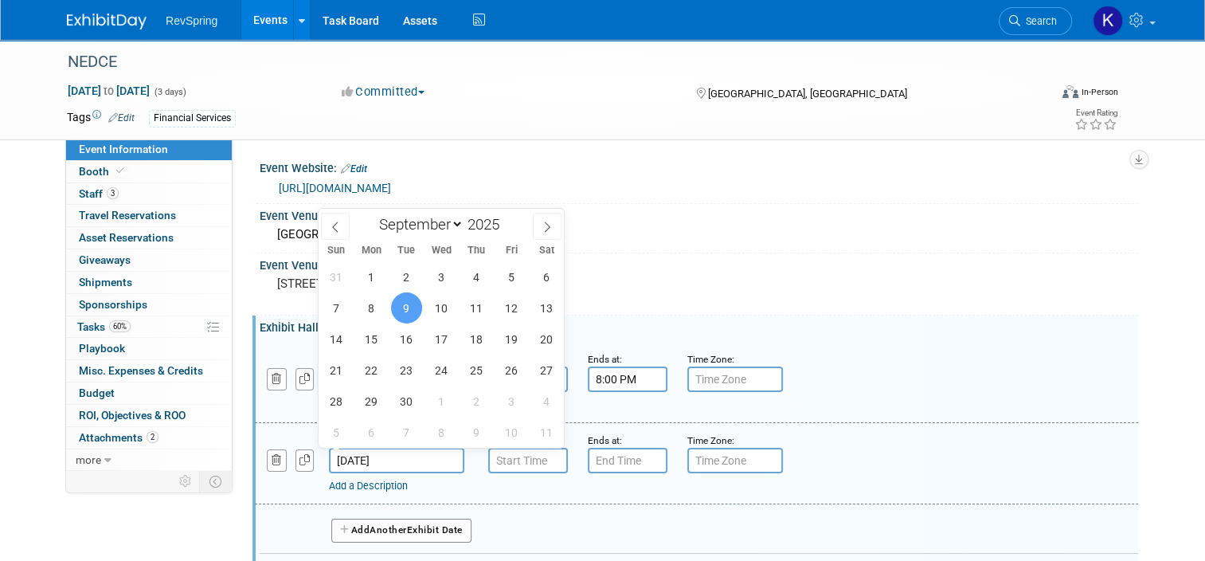
click at [354, 459] on input "[DATE]" at bounding box center [396, 460] width 135 height 25
click at [346, 312] on span "7" at bounding box center [336, 307] width 31 height 31
type input "[DATE]"
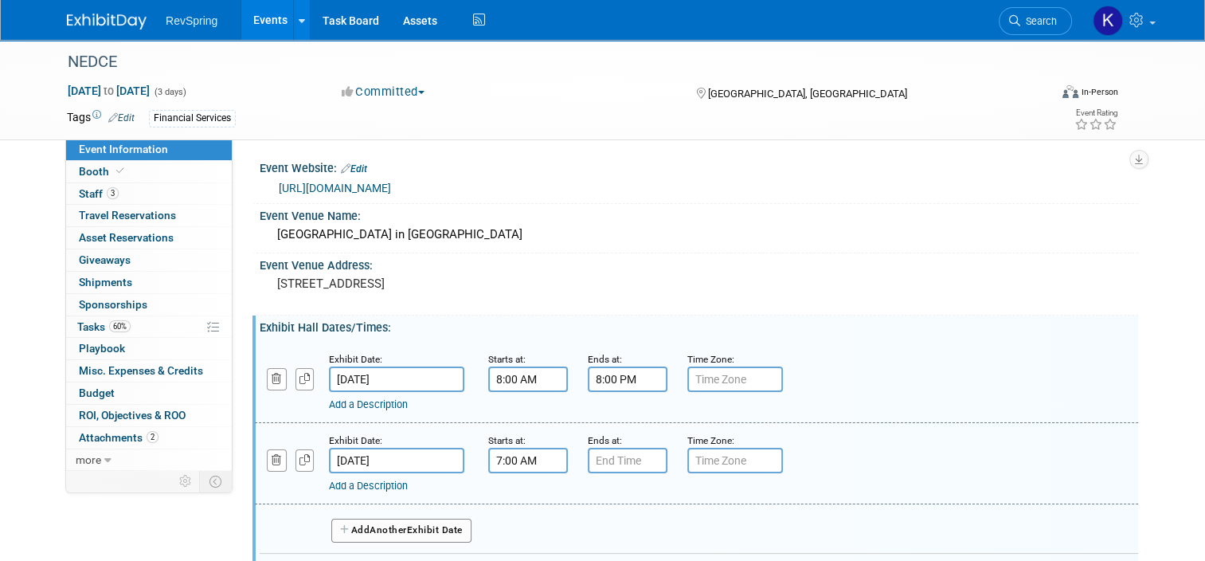
click at [507, 456] on input "7:00 AM" at bounding box center [528, 460] width 80 height 25
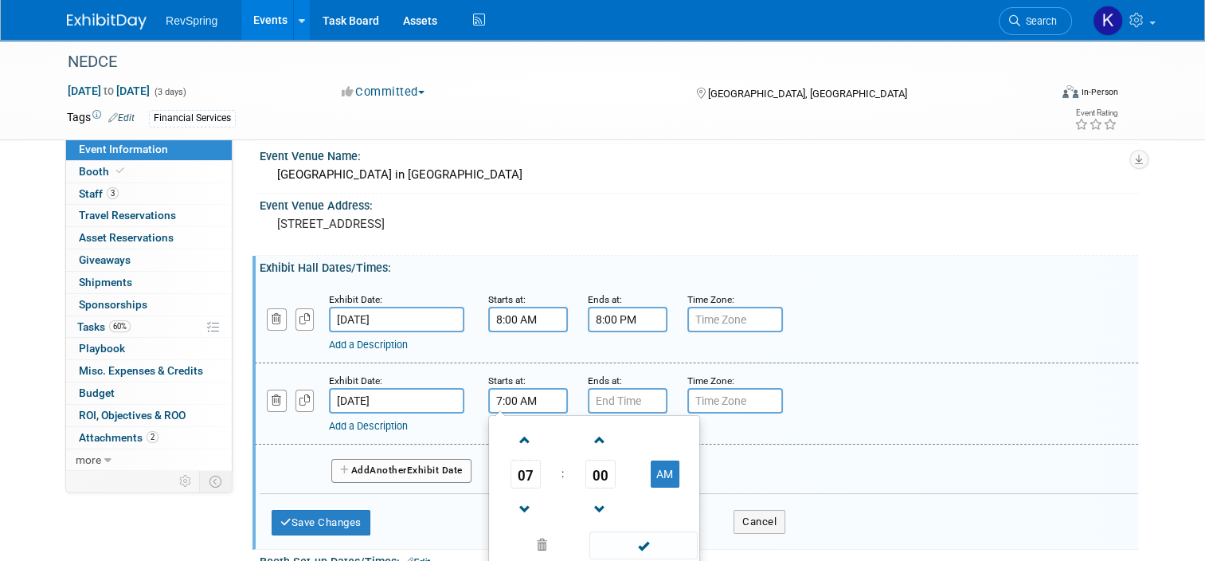
scroll to position [61, 0]
click at [524, 499] on span at bounding box center [525, 509] width 28 height 28
click at [604, 473] on span "00" at bounding box center [601, 473] width 30 height 29
click at [613, 481] on td "30" at bounding box center [619, 482] width 51 height 43
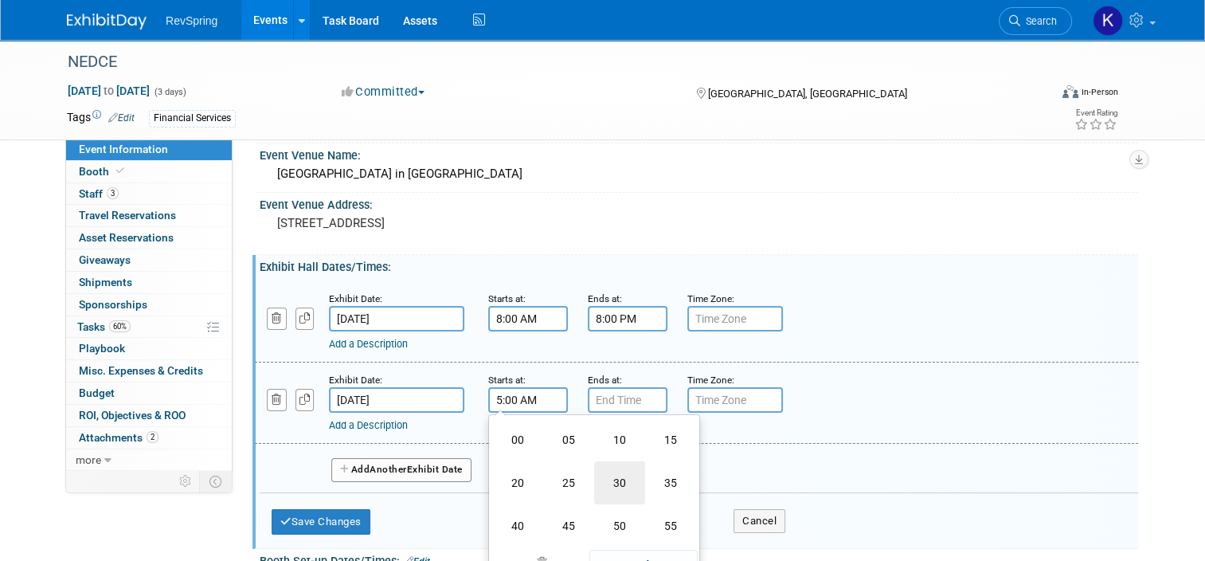
type input "5:30 AM"
type input "7:00 PM"
click at [616, 398] on input "7:00 PM" at bounding box center [628, 399] width 80 height 25
click at [516, 397] on input "5:30 AM" at bounding box center [528, 399] width 80 height 25
click at [651, 473] on button "AM" at bounding box center [665, 473] width 29 height 27
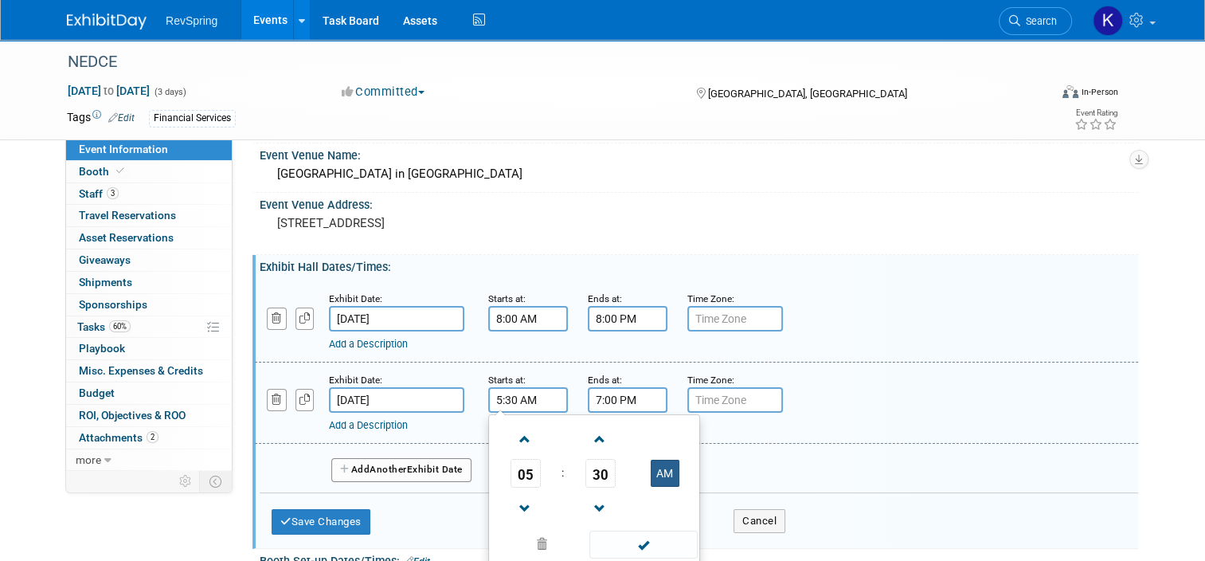
type input "5:30 PM"
click at [605, 387] on input "7:00 PM" at bounding box center [628, 399] width 80 height 25
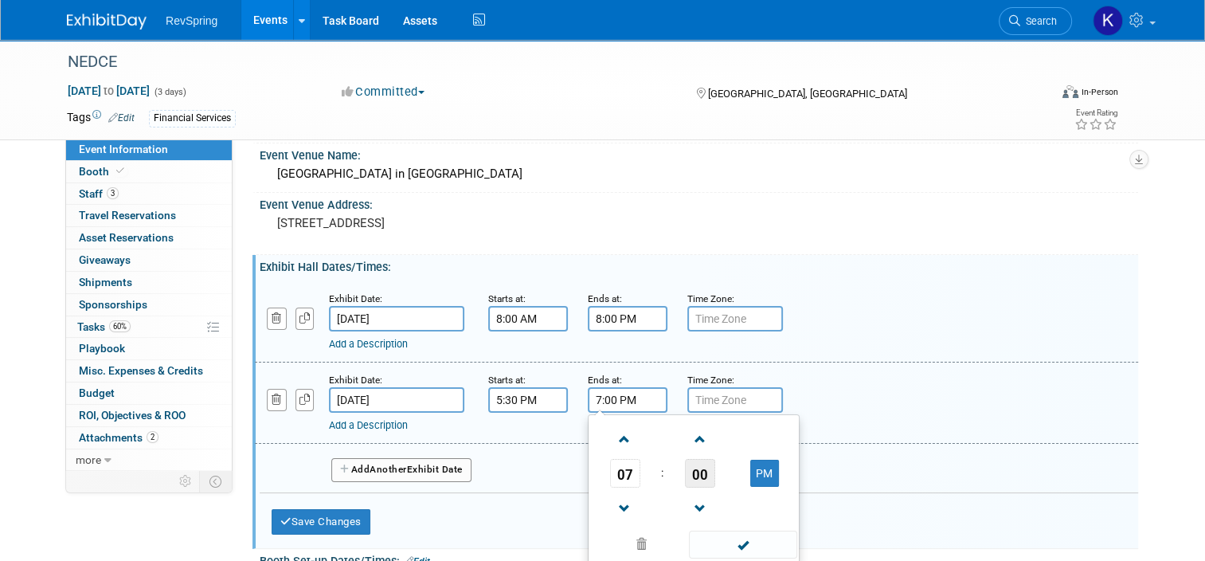
click at [695, 467] on span "00" at bounding box center [700, 473] width 30 height 29
click at [715, 477] on td "30" at bounding box center [719, 482] width 51 height 43
type input "7:30 PM"
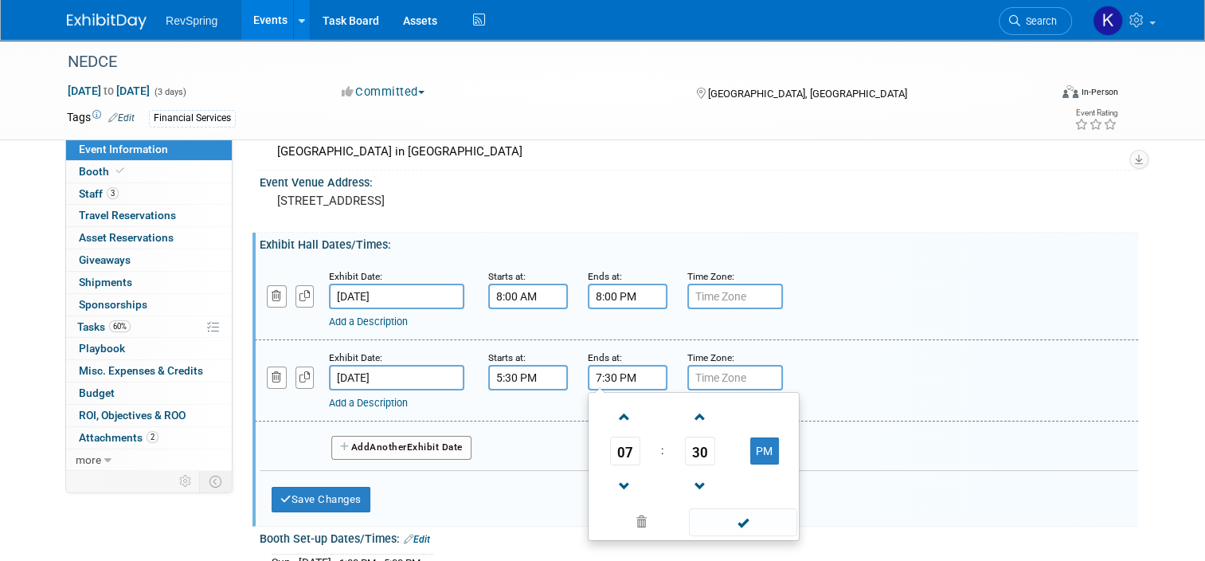
scroll to position [83, 0]
click at [742, 508] on span at bounding box center [743, 522] width 108 height 28
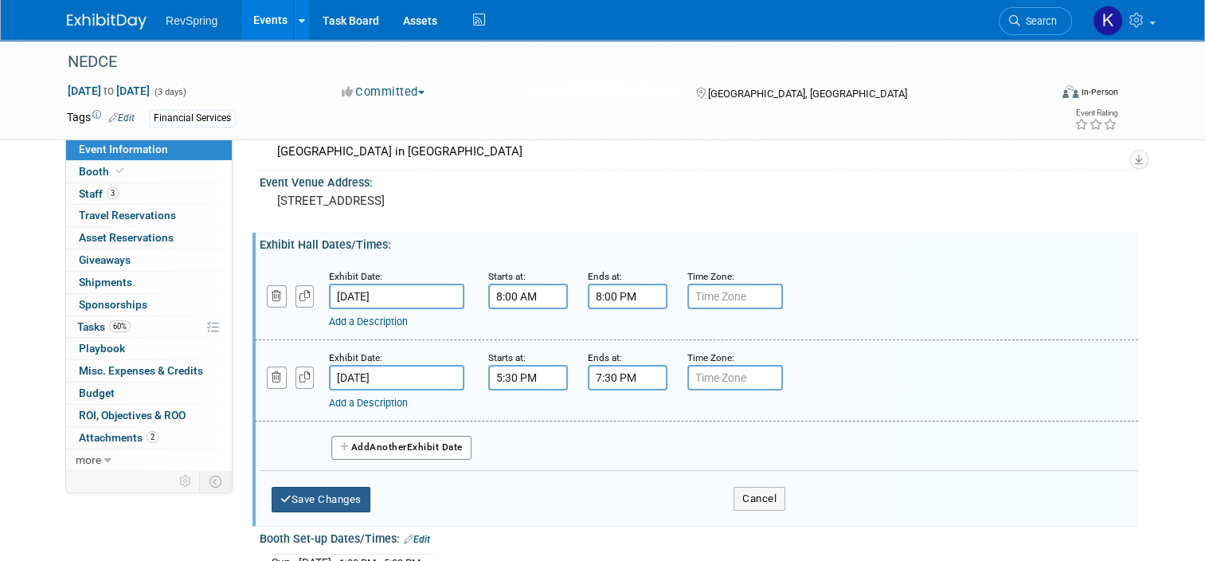
click at [325, 495] on button "Save Changes" at bounding box center [321, 499] width 99 height 25
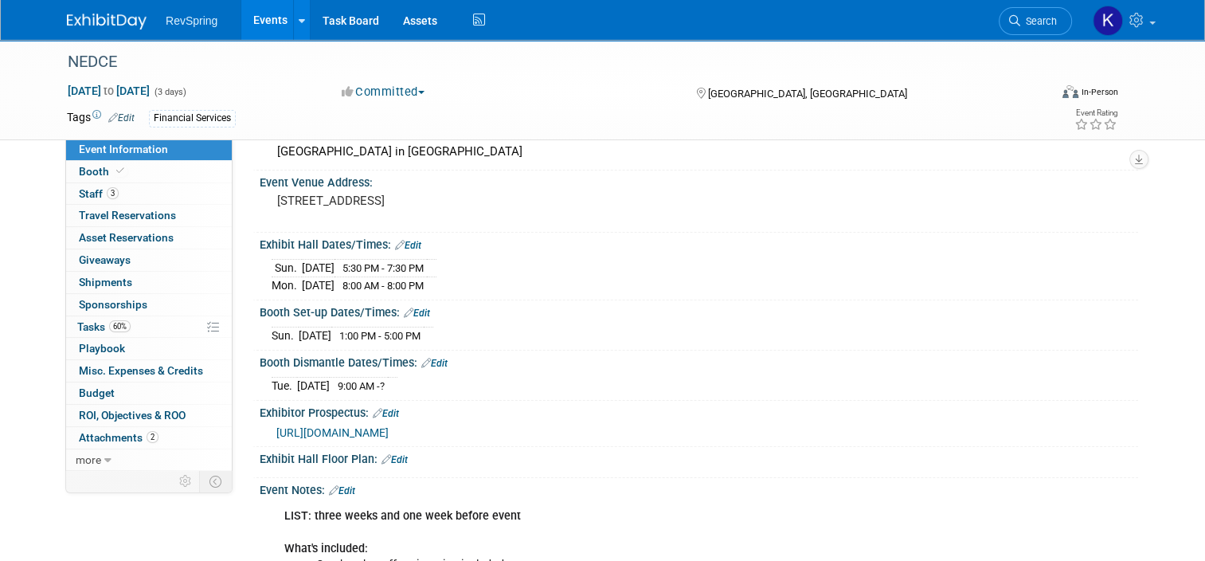
click at [429, 360] on link "Edit" at bounding box center [434, 363] width 26 height 11
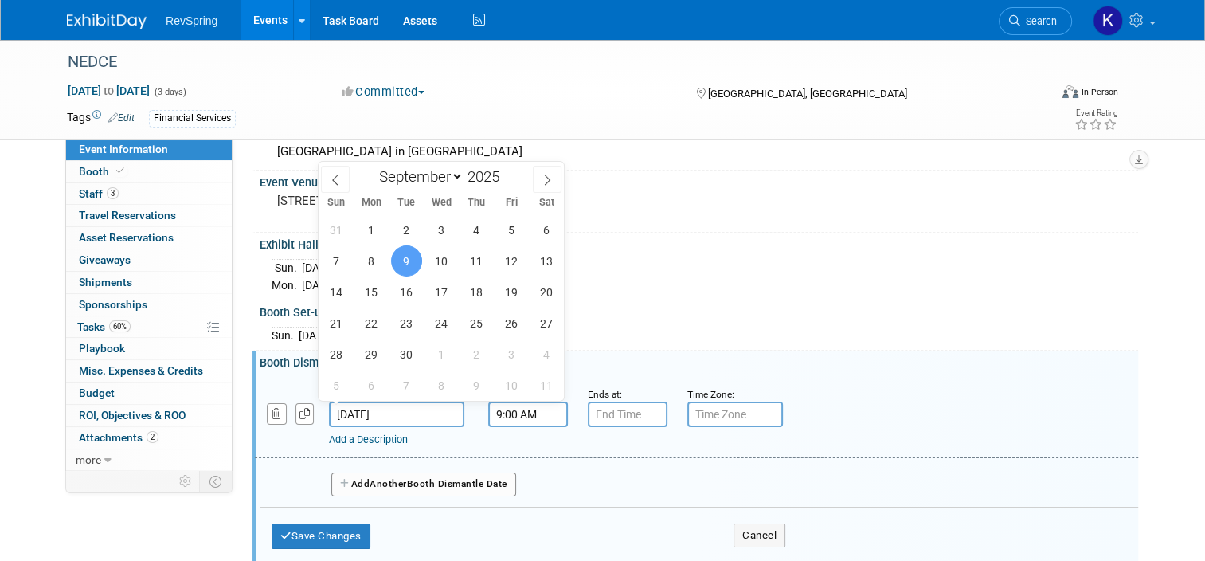
click at [347, 411] on input "[DATE]" at bounding box center [396, 413] width 135 height 25
click at [374, 269] on span "8" at bounding box center [371, 260] width 31 height 31
type input "[DATE]"
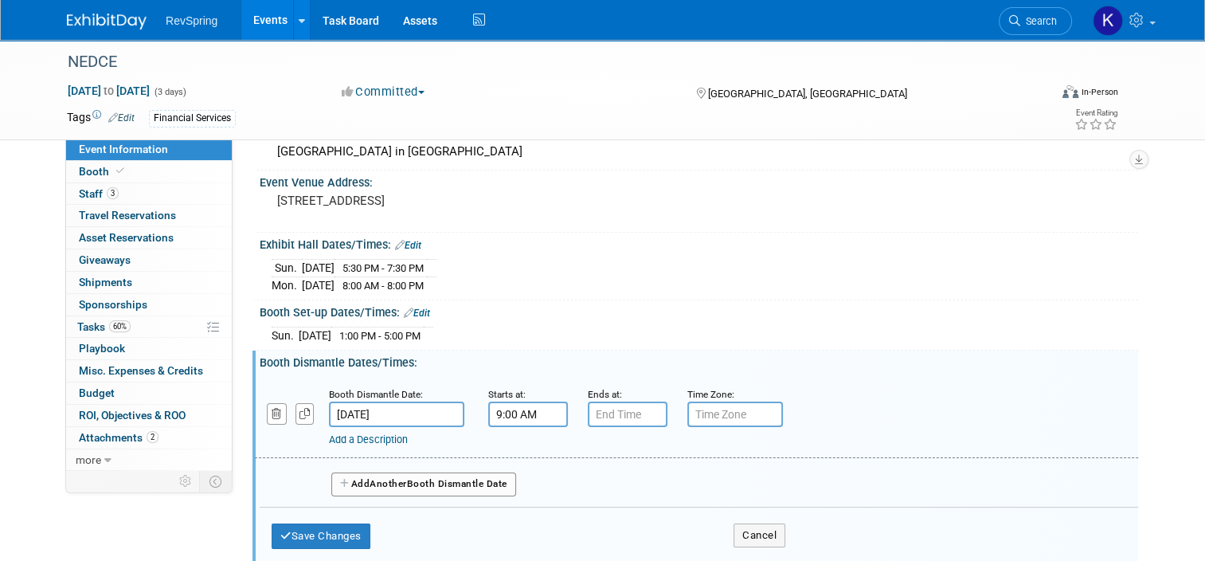
click at [499, 411] on input "9:00 AM" at bounding box center [528, 413] width 80 height 25
click at [517, 523] on span at bounding box center [525, 522] width 28 height 28
click at [651, 493] on button "AM" at bounding box center [665, 486] width 29 height 27
type input "8:00 PM"
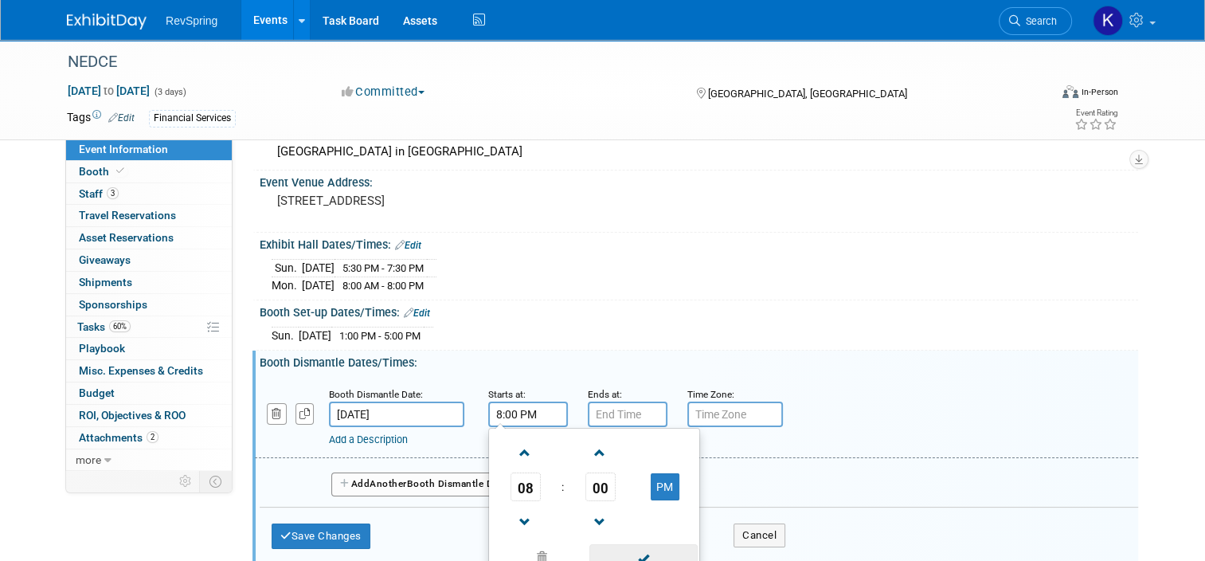
click at [625, 546] on span at bounding box center [643, 558] width 108 height 28
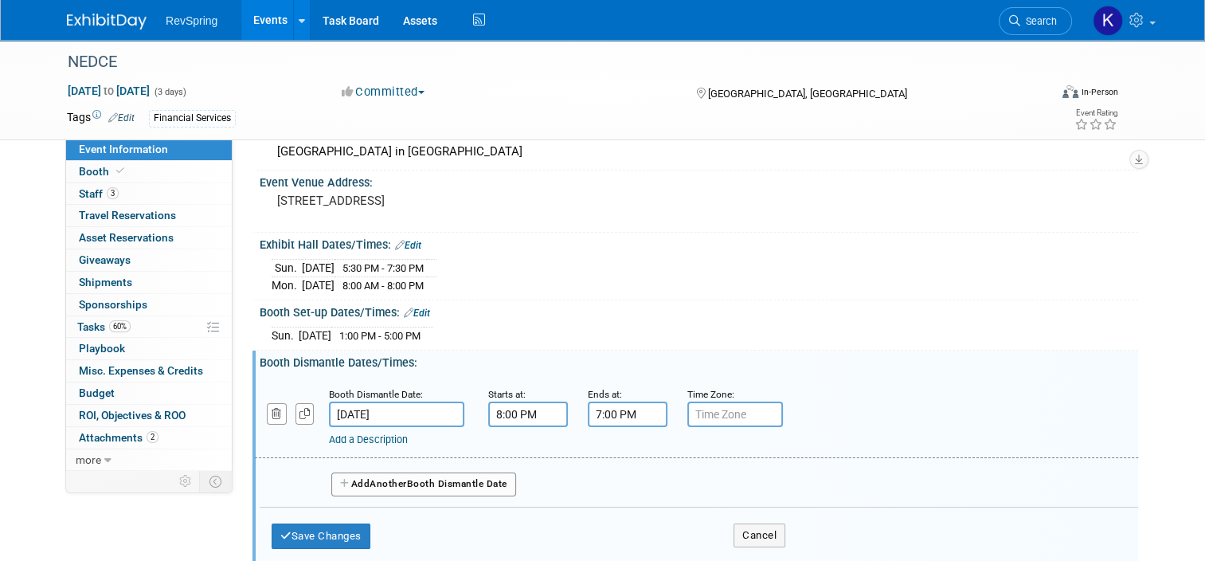
click at [605, 402] on input "7:00 PM" at bounding box center [628, 413] width 80 height 25
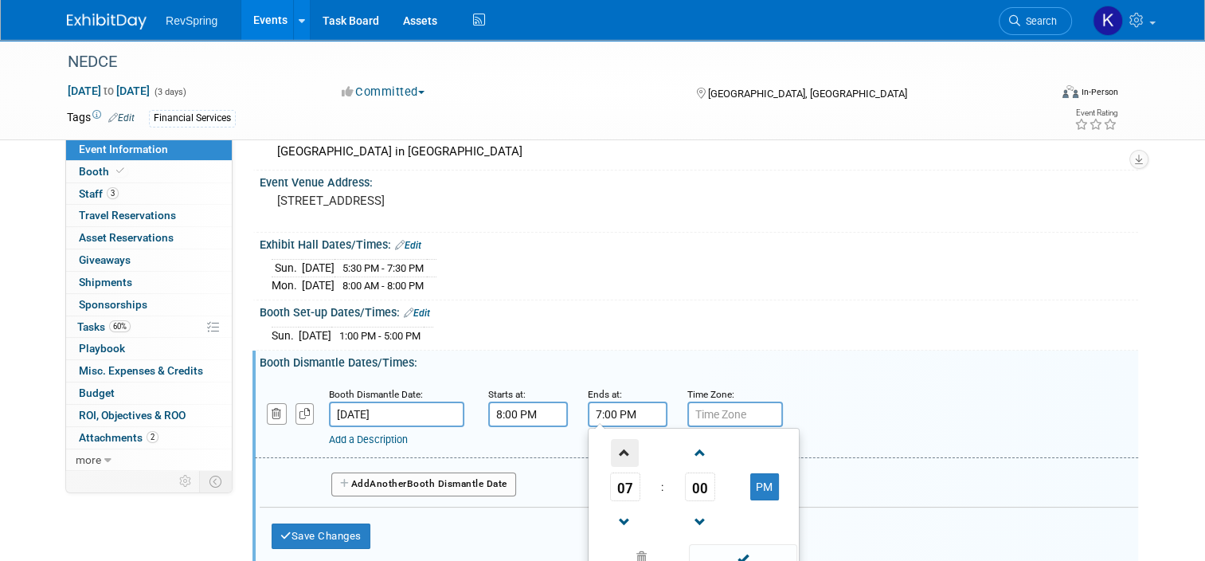
click at [617, 453] on span at bounding box center [625, 453] width 28 height 28
type input "10:00 PM"
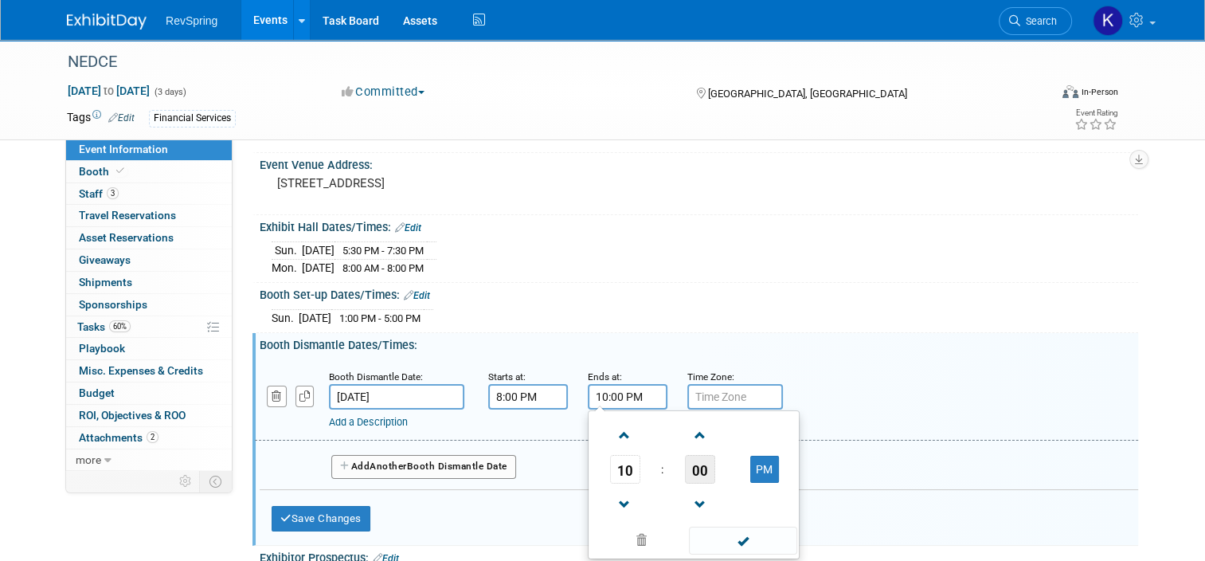
scroll to position [99, 0]
click at [703, 531] on span at bounding box center [743, 542] width 108 height 28
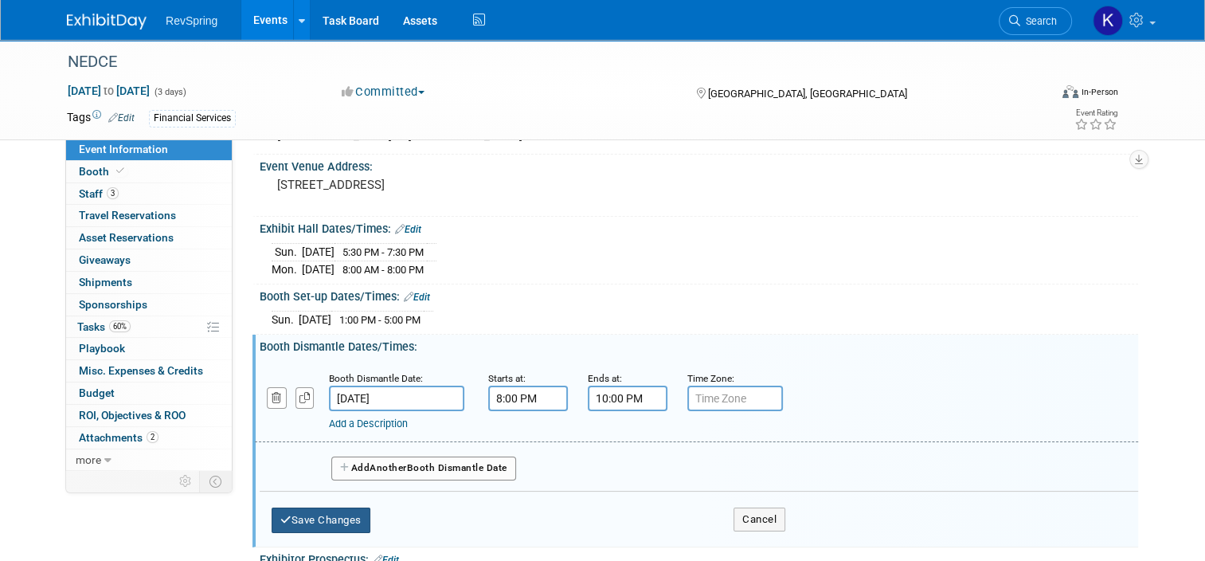
click at [341, 515] on button "Save Changes" at bounding box center [321, 519] width 99 height 25
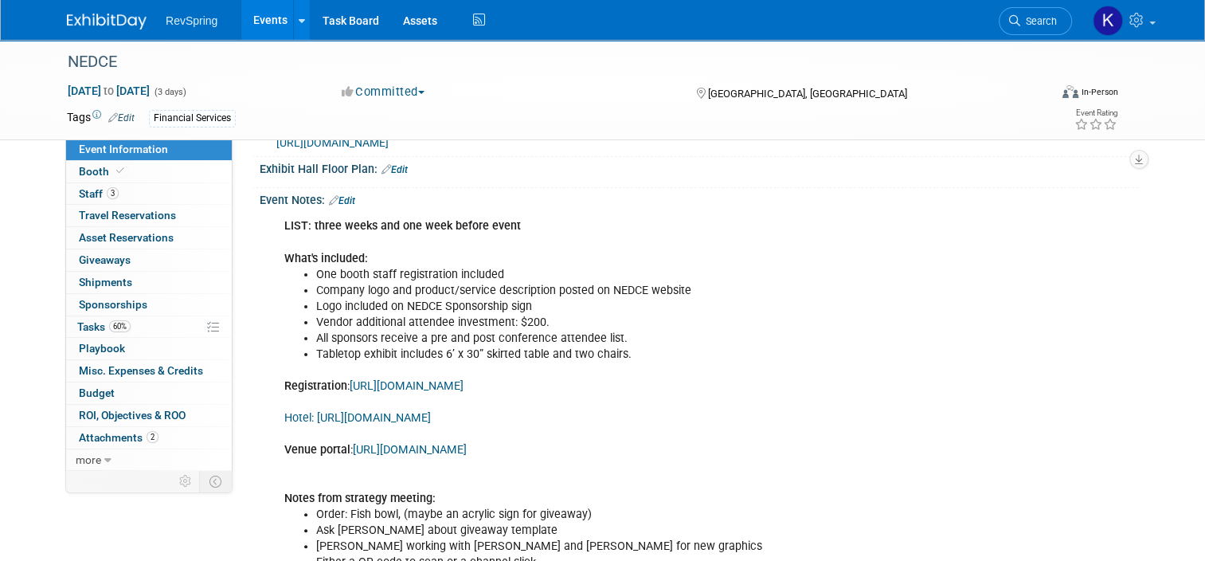
scroll to position [507, 0]
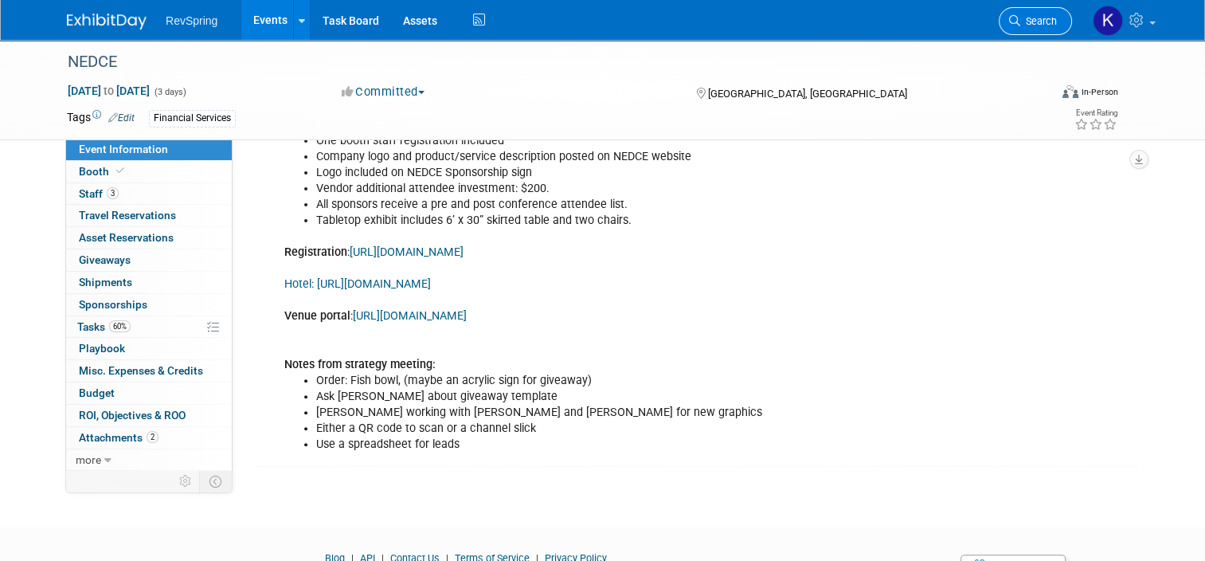
click at [1053, 25] on span "Search" at bounding box center [1038, 21] width 37 height 12
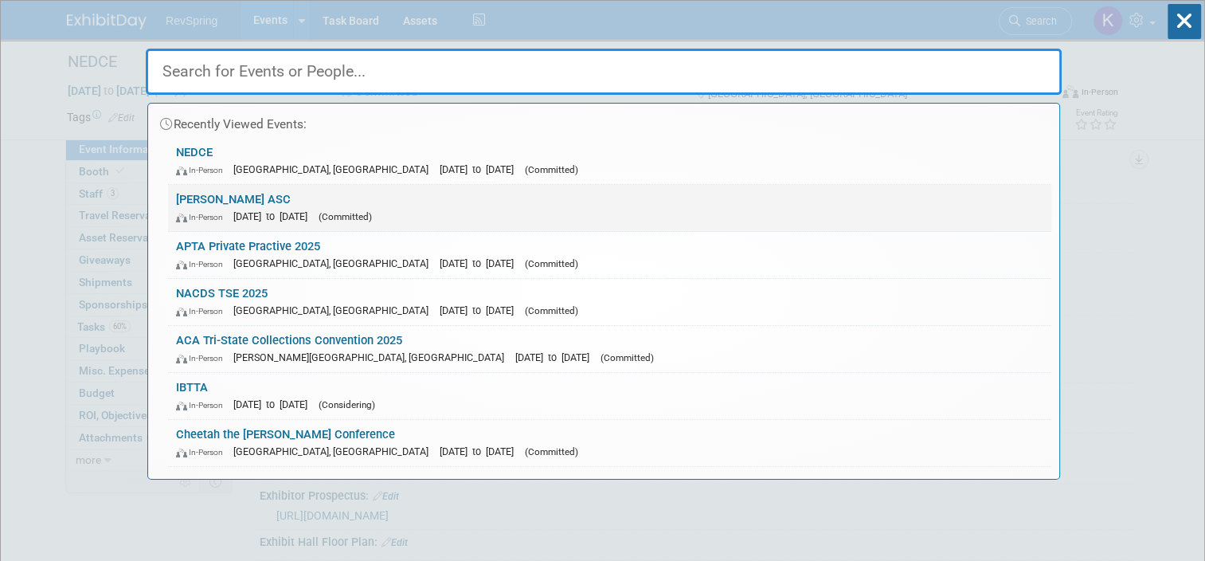
click at [749, 194] on link "[PERSON_NAME] ASC In-Person [DATE] to [DATE] (Committed)" at bounding box center [609, 208] width 883 height 46
